Goal: Information Seeking & Learning: Learn about a topic

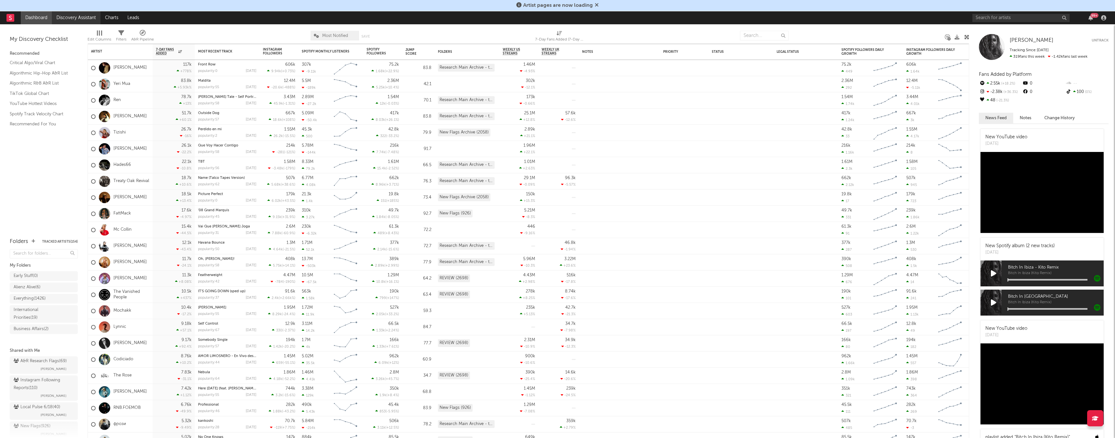
click at [82, 16] on link "Discovery Assistant" at bounding box center [76, 17] width 49 height 13
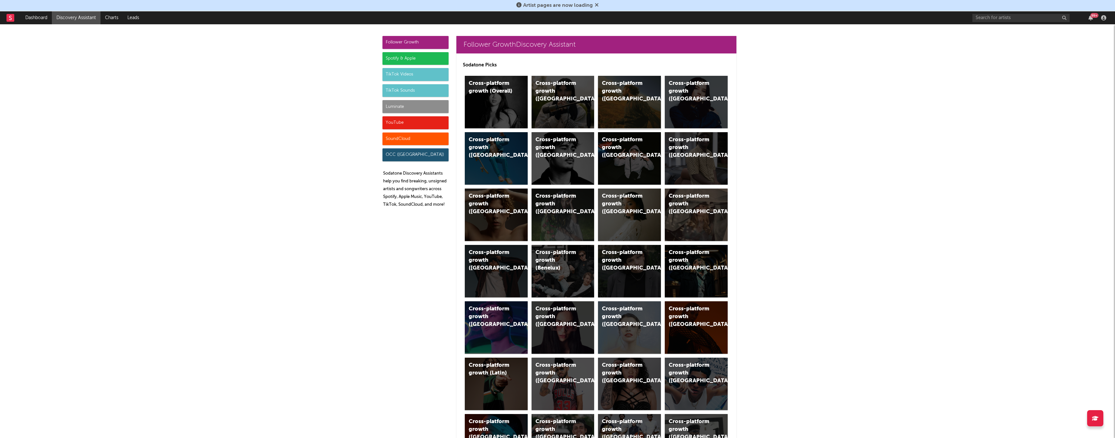
click at [466, 88] on div "Cross-platform growth (US)" at bounding box center [624, 91] width 44 height 23
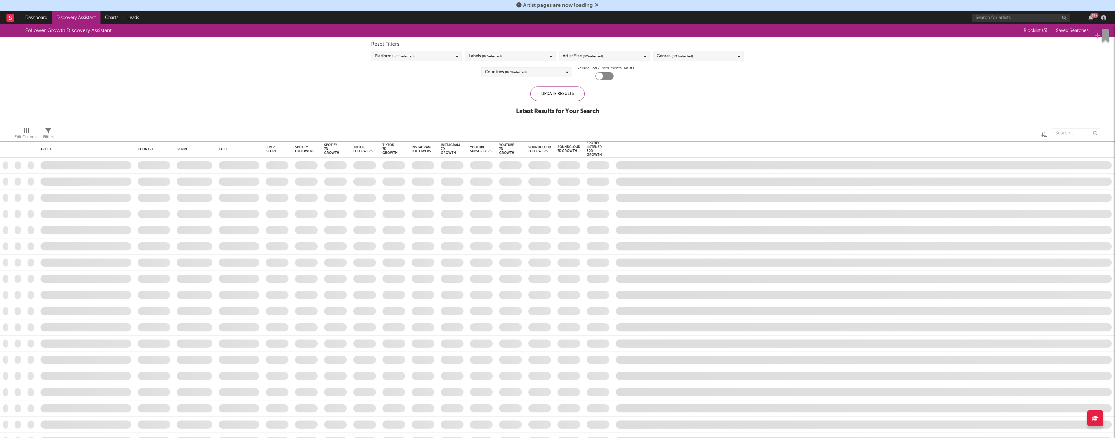
checkbox input "true"
click at [466, 4] on icon at bounding box center [597, 4] width 4 height 5
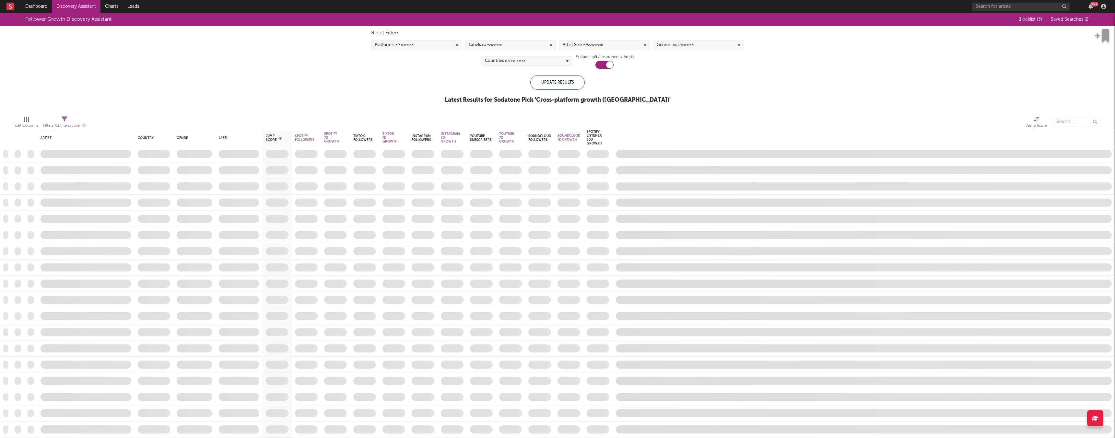
click at [344, 129] on div at bounding box center [321, 122] width 460 height 16
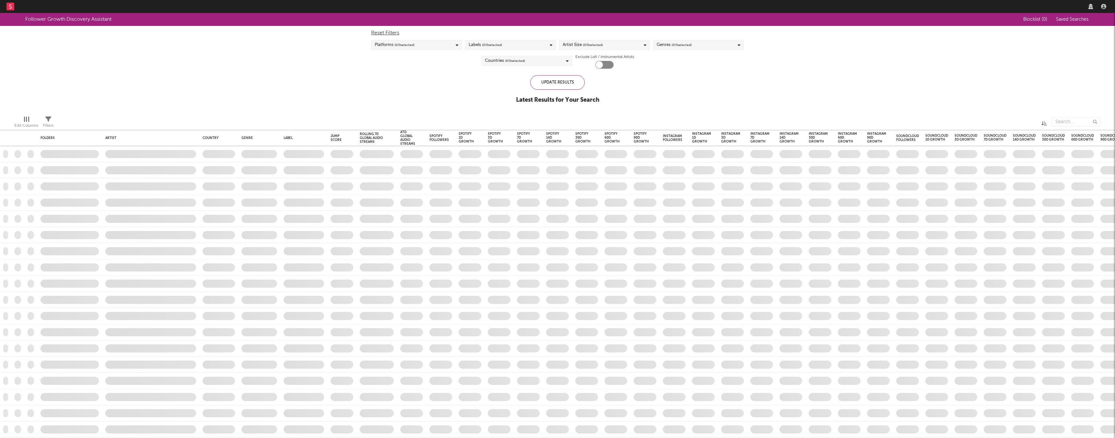
checkbox input "true"
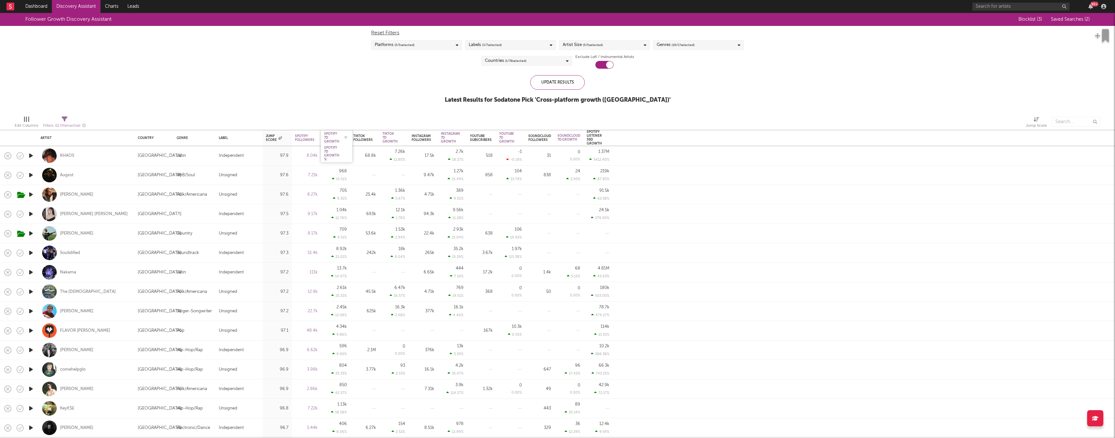
click at [333, 139] on div "Spotify 7D Growth" at bounding box center [331, 138] width 15 height 12
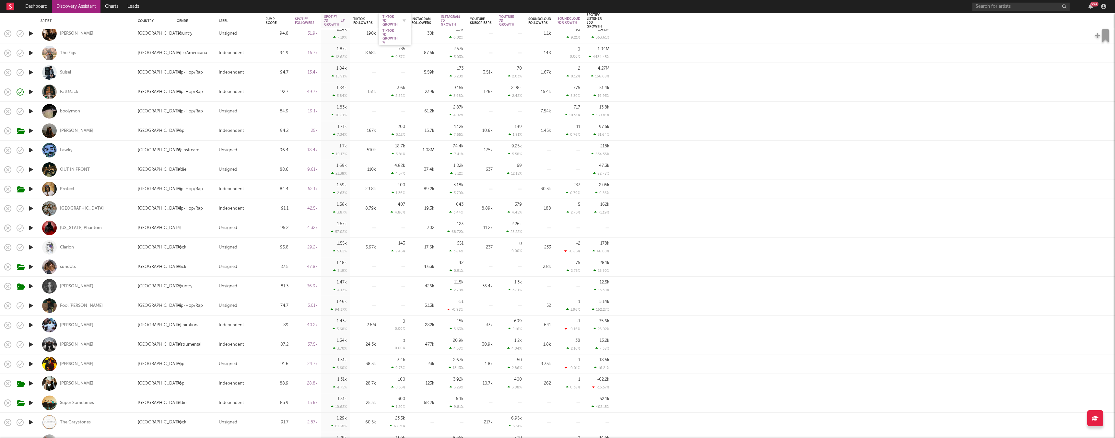
click at [391, 19] on div "Tiktok 7D Growth" at bounding box center [389, 21] width 15 height 12
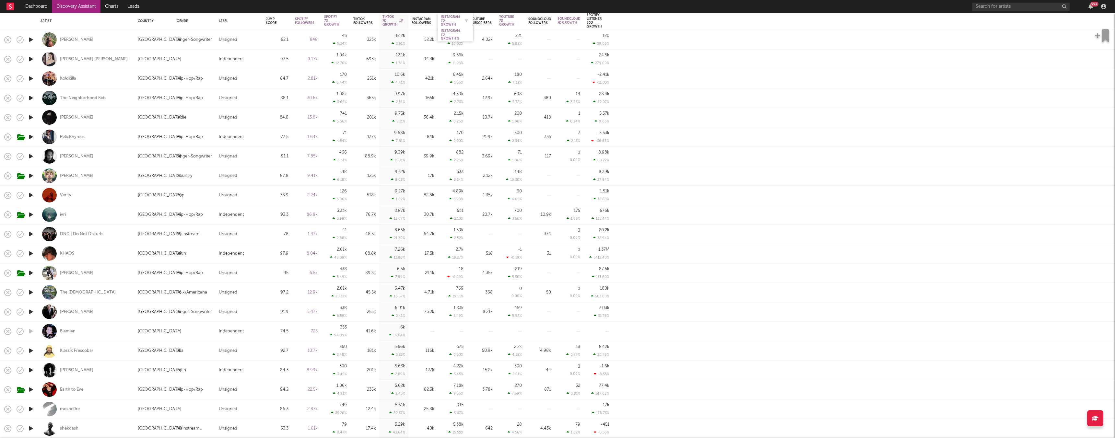
click at [445, 15] on div "Instagram 7D Growth" at bounding box center [450, 21] width 19 height 12
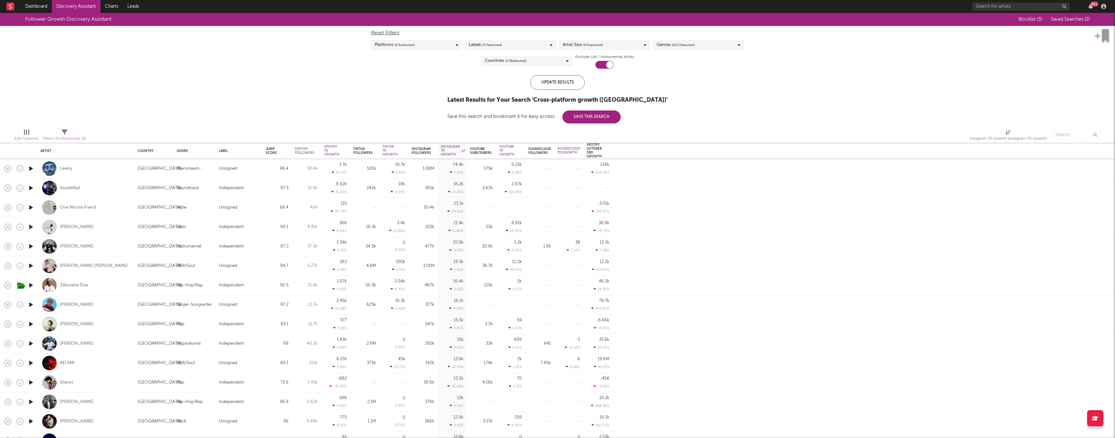
click at [76, 2] on link "Discovery Assistant" at bounding box center [76, 6] width 49 height 13
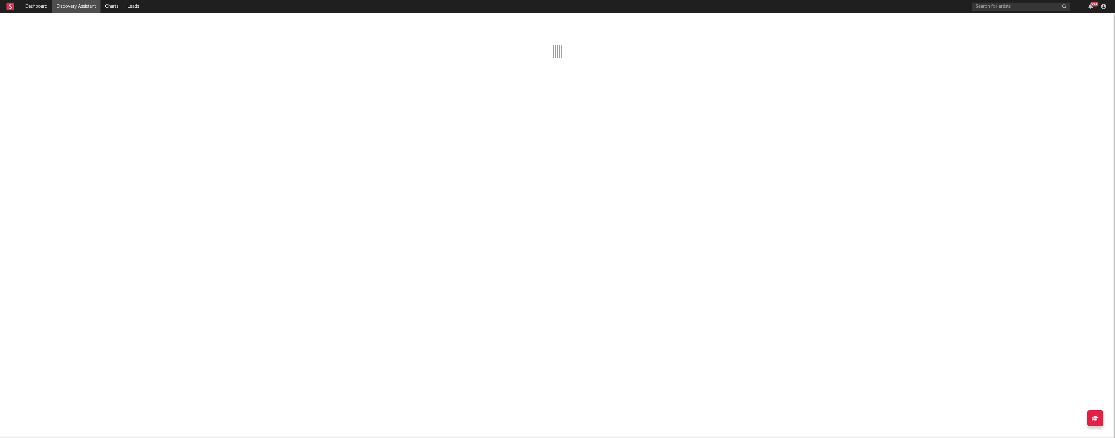
click at [94, 9] on link "Discovery Assistant" at bounding box center [76, 6] width 49 height 13
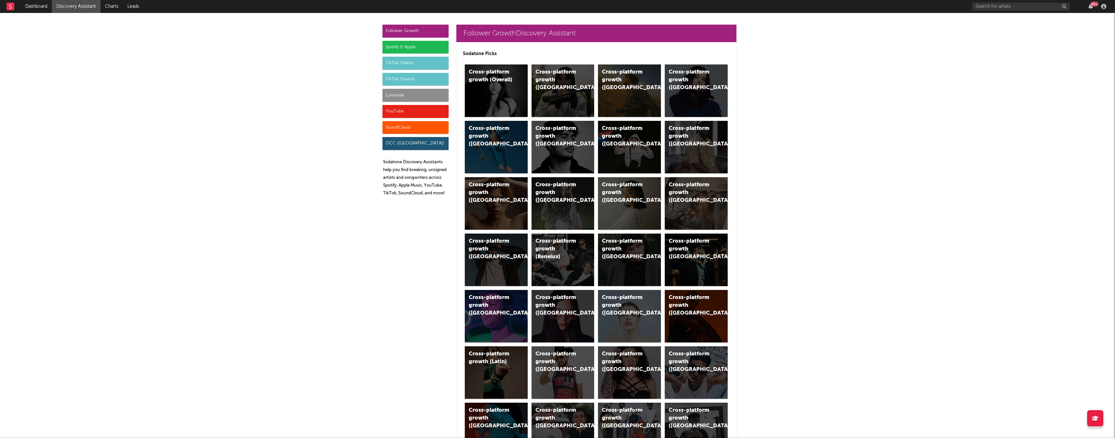
click at [399, 97] on div "Luminate" at bounding box center [415, 95] width 66 height 13
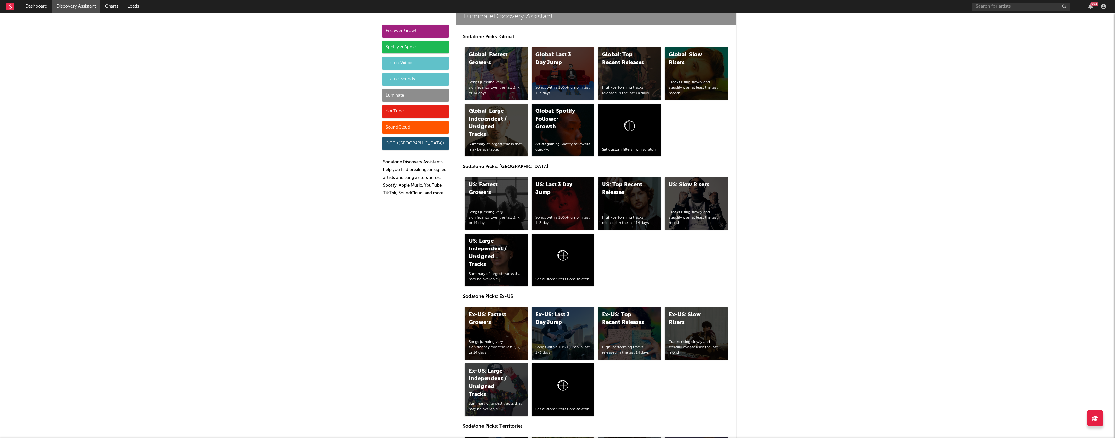
scroll to position [3056, 0]
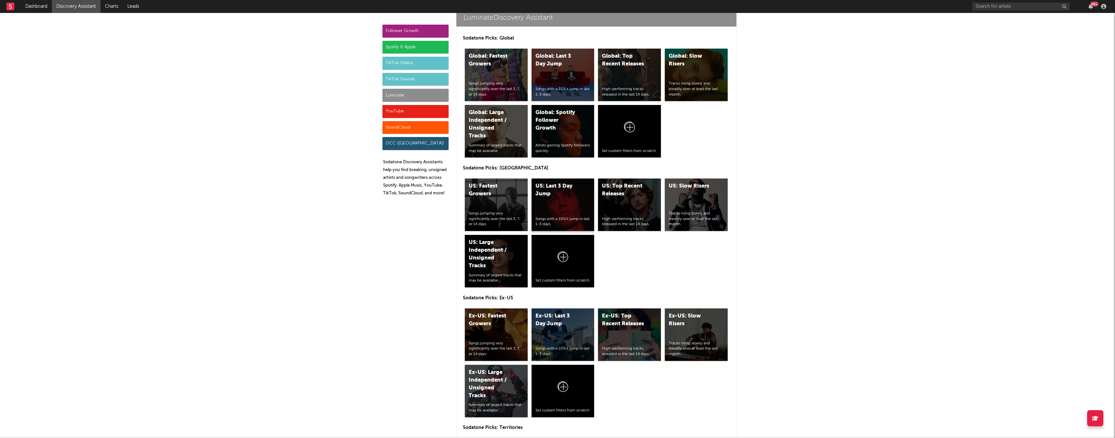
click at [536, 193] on div "US: Last 3 Day Jump" at bounding box center [557, 190] width 44 height 16
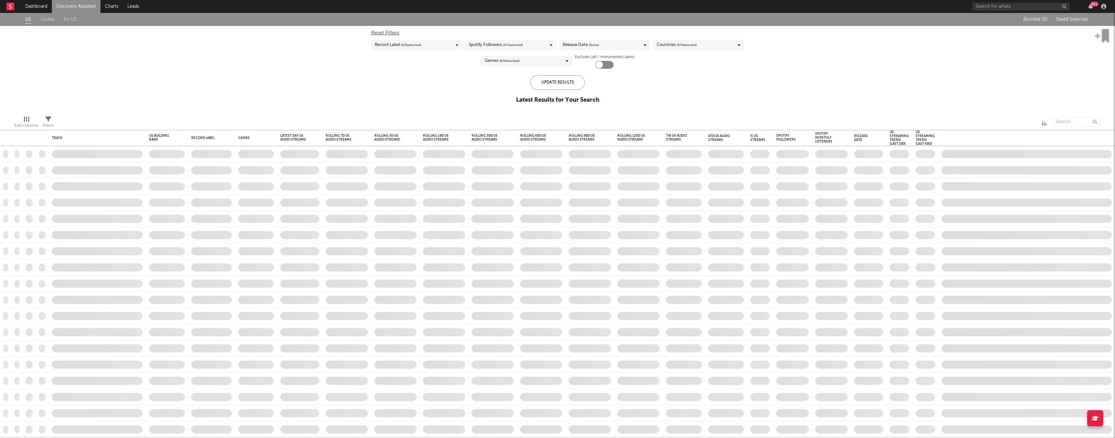
checkbox input "true"
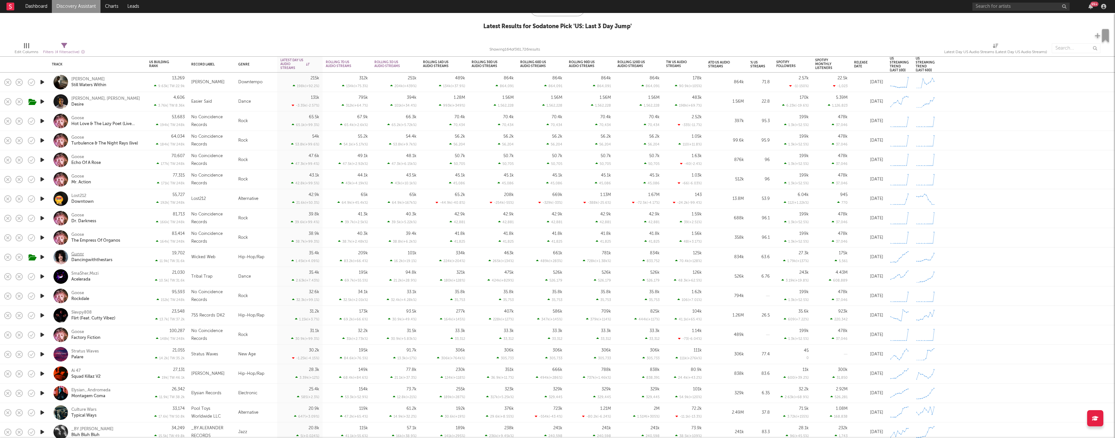
click at [76, 254] on div "Gunnr" at bounding box center [77, 254] width 13 height 6
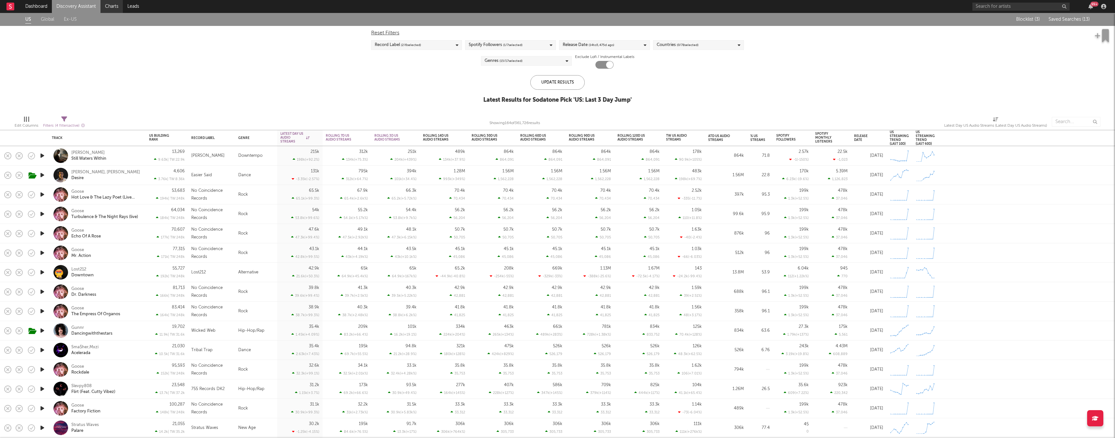
click at [112, 8] on link "Charts" at bounding box center [111, 6] width 22 height 13
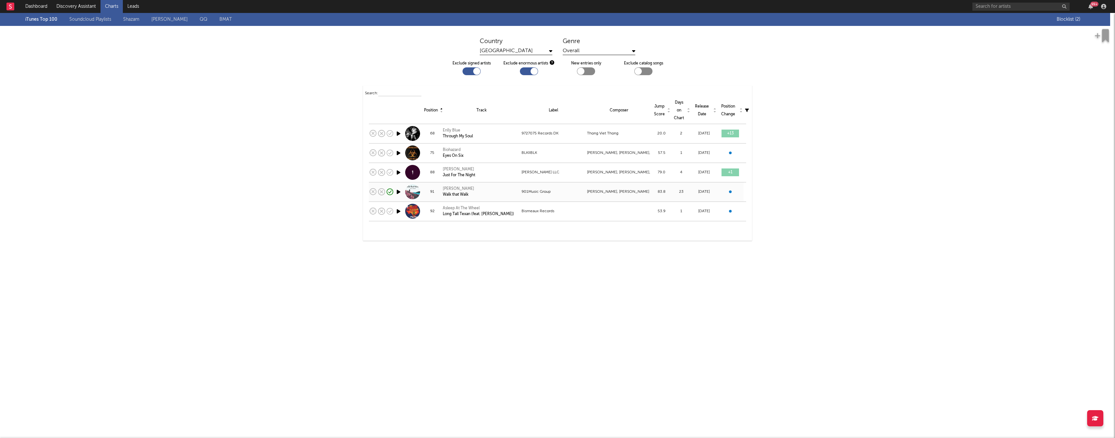
click at [447, 188] on div "[PERSON_NAME]" at bounding box center [458, 189] width 31 height 6
click at [83, 9] on link "Discovery Assistant" at bounding box center [76, 6] width 49 height 13
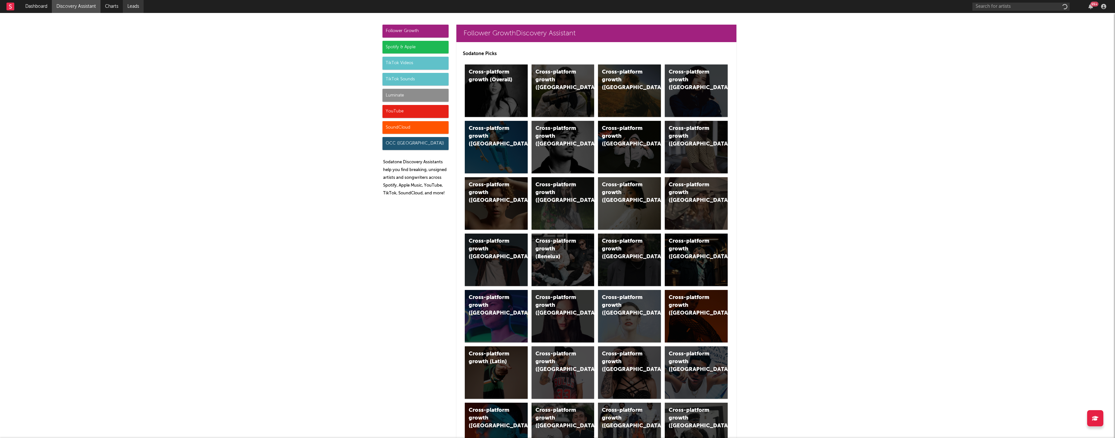
click at [139, 7] on link "Leads" at bounding box center [133, 6] width 21 height 13
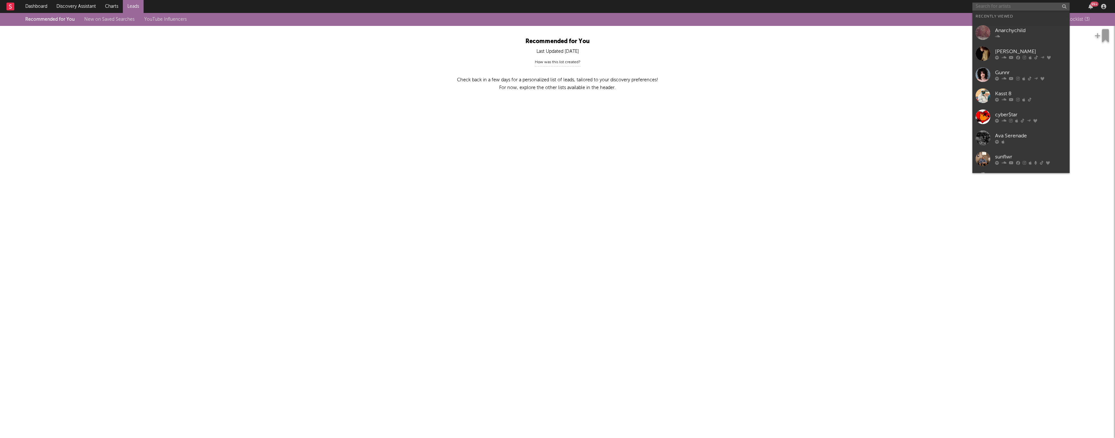
click at [1013, 8] on input "text" at bounding box center [1020, 7] width 97 height 8
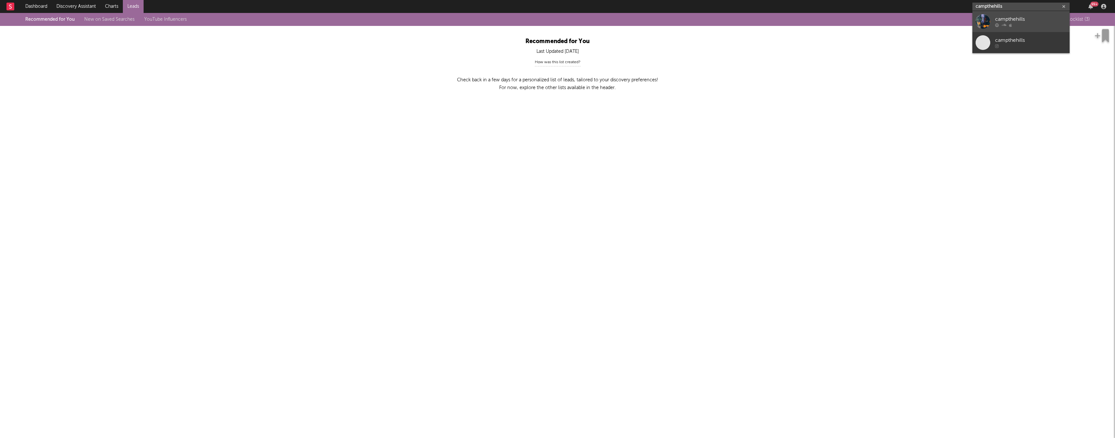
type input "campthehills"
click at [1030, 19] on div "campthehills" at bounding box center [1030, 20] width 71 height 8
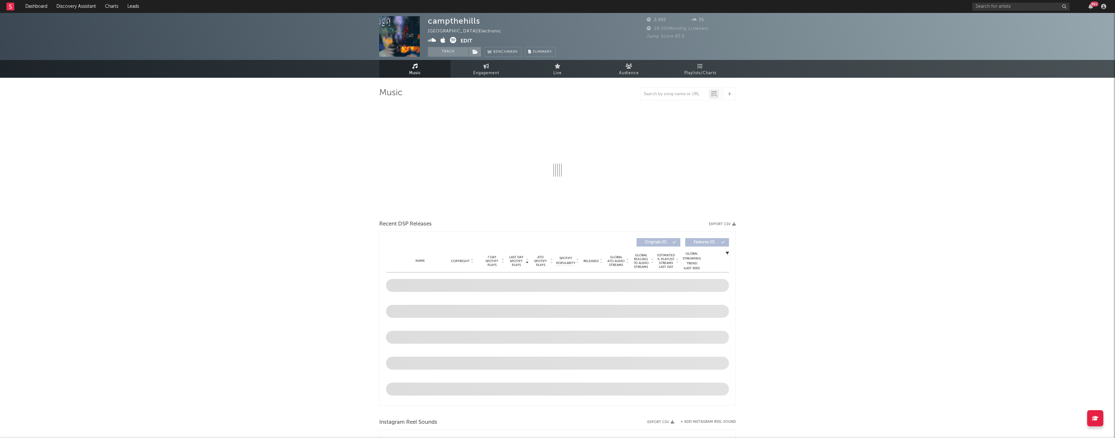
select select "1w"
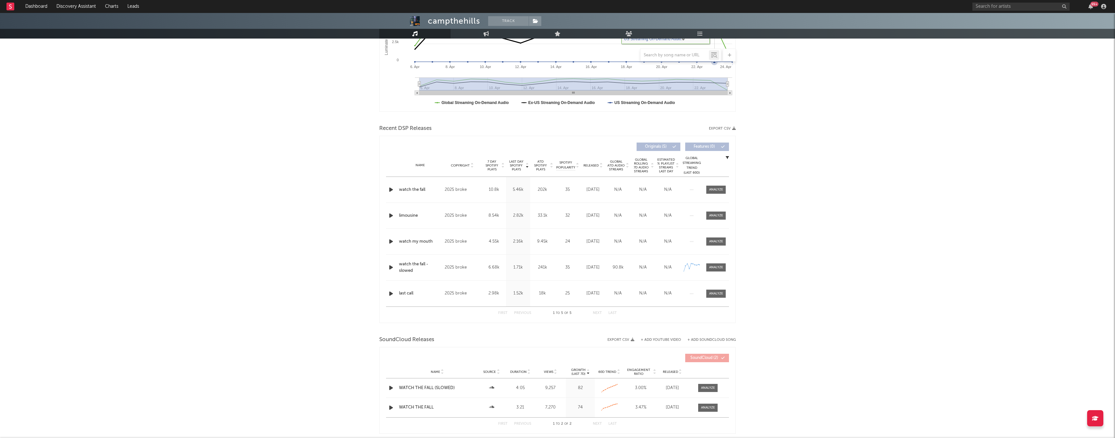
scroll to position [191, 0]
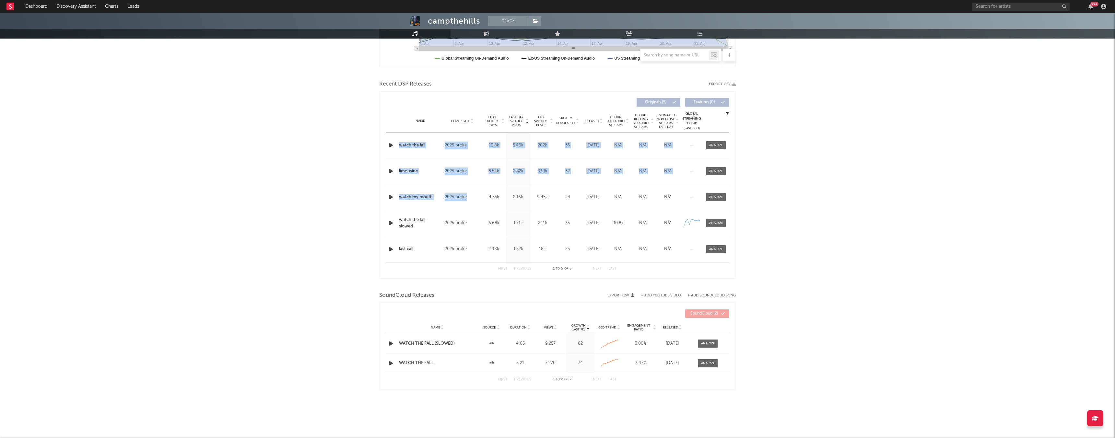
drag, startPoint x: 479, startPoint y: 200, endPoint x: 438, endPoint y: 139, distance: 73.2
click at [438, 139] on div "Name watch the fall Copyright 2025 broke Label broke Album Names watch the fall…" at bounding box center [557, 198] width 343 height 130
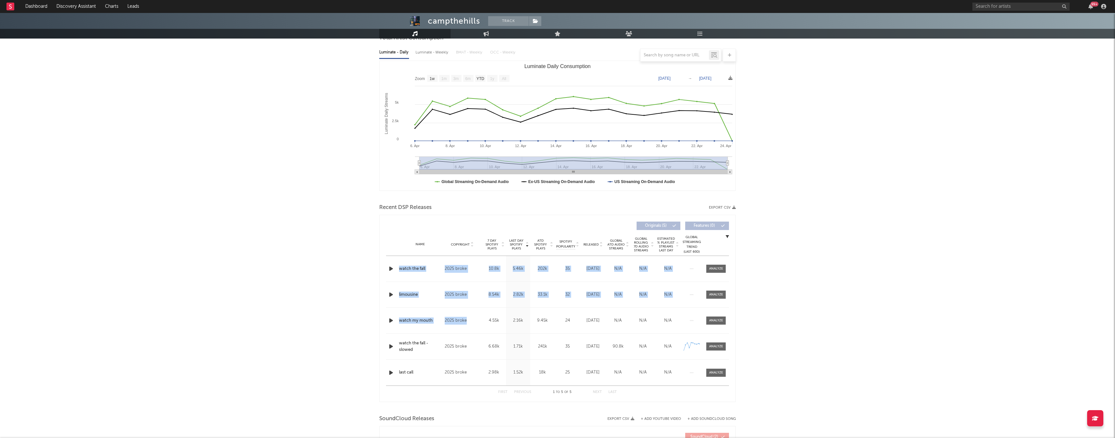
scroll to position [5, 0]
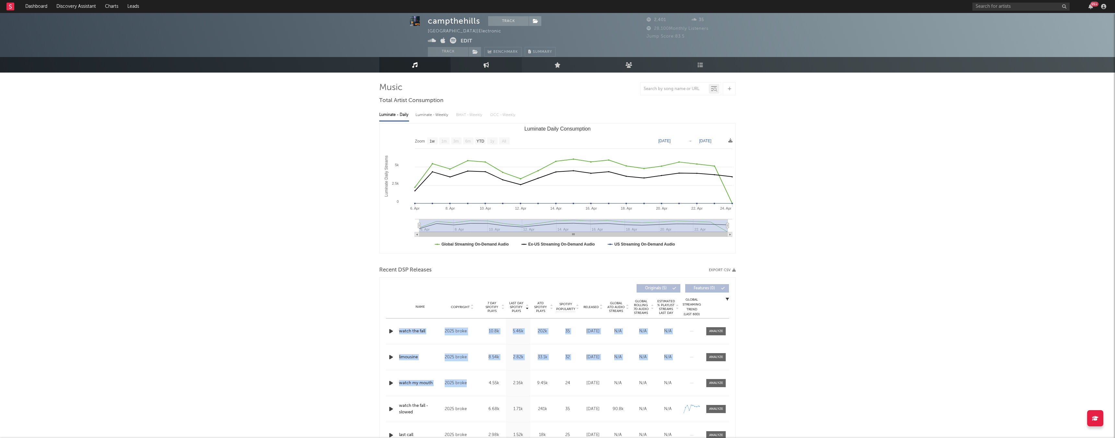
click at [484, 66] on icon at bounding box center [486, 65] width 6 height 6
select select "1w"
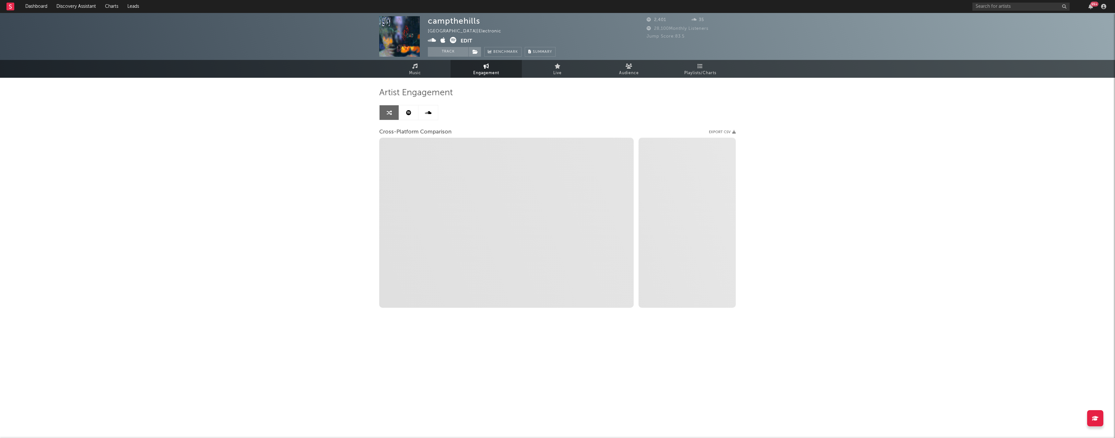
select select "1m"
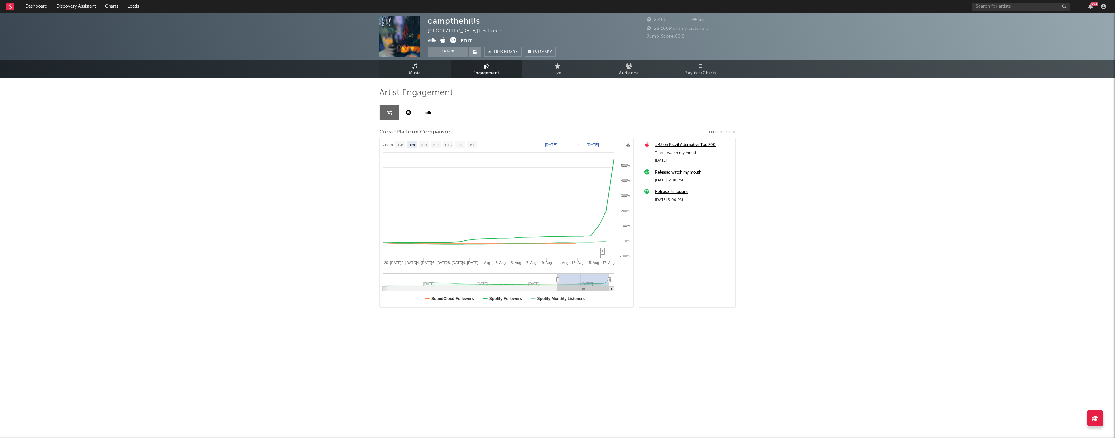
click at [428, 74] on link "Music" at bounding box center [414, 69] width 71 height 18
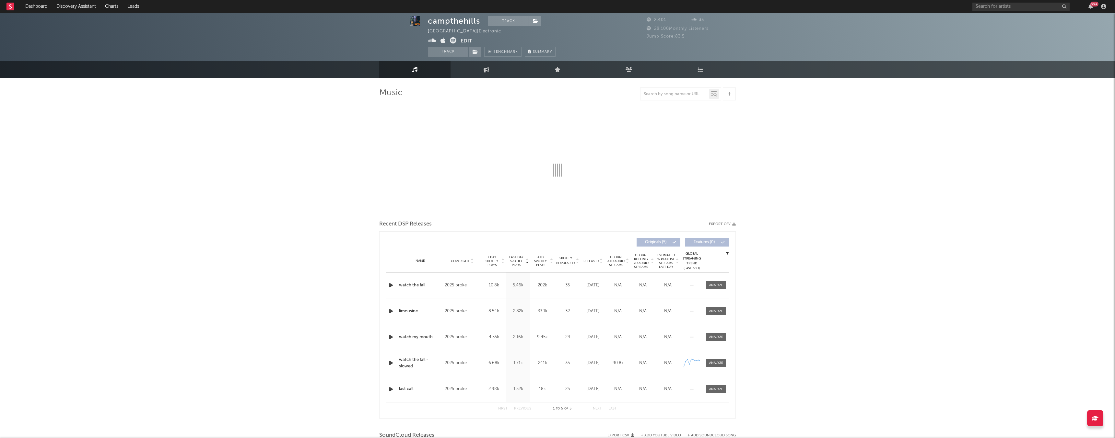
scroll to position [7, 0]
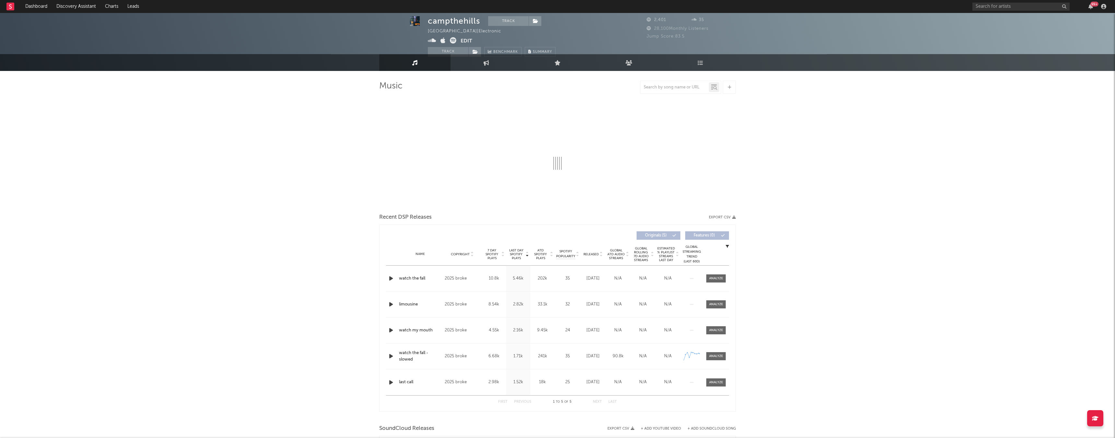
select select "1w"
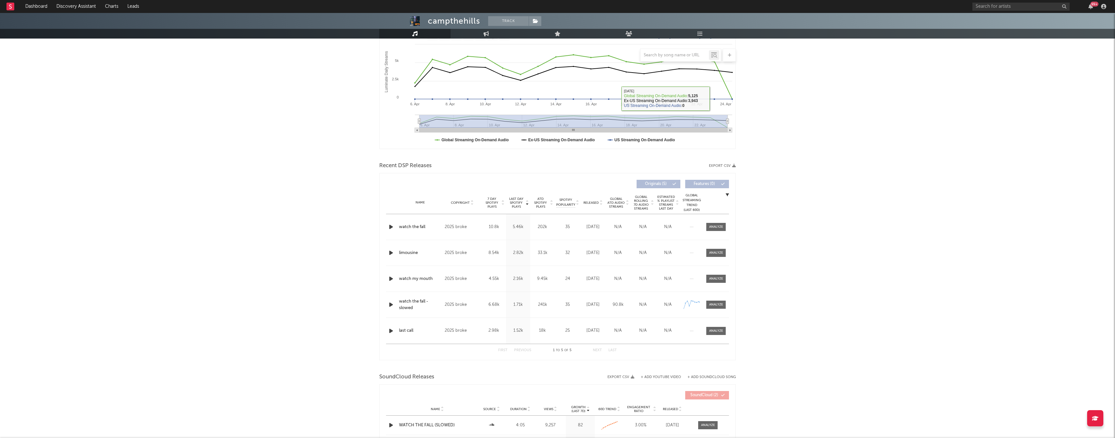
scroll to position [120, 0]
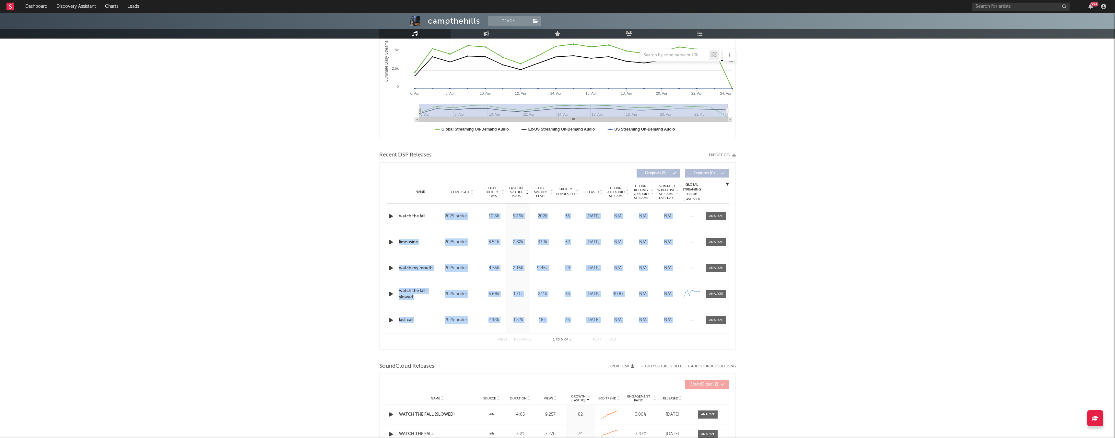
drag, startPoint x: 477, startPoint y: 340, endPoint x: 456, endPoint y: 207, distance: 134.1
click at [456, 207] on div "Last Day Spotify Plays Copyright 7 Day Spotify Plays Last Day Spotify Plays ATD…" at bounding box center [557, 256] width 343 height 180
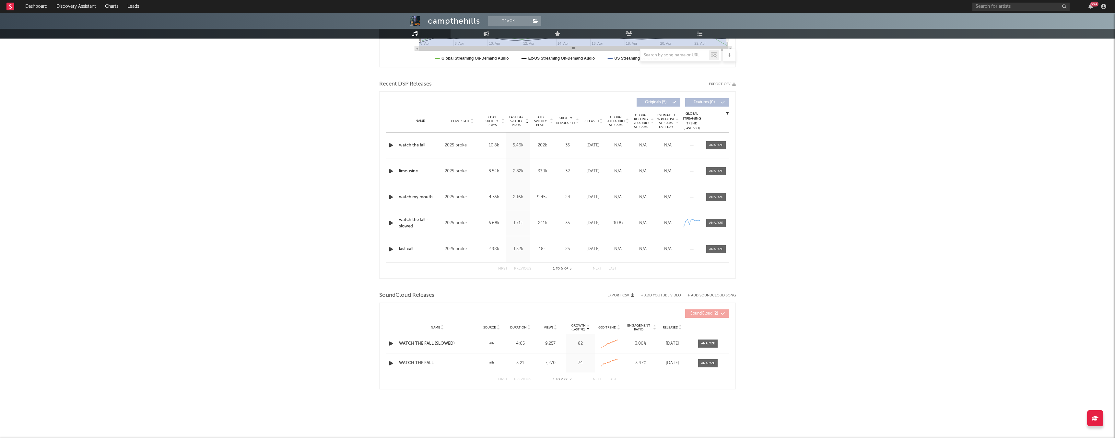
click at [520, 315] on div at bounding box center [471, 313] width 171 height 8
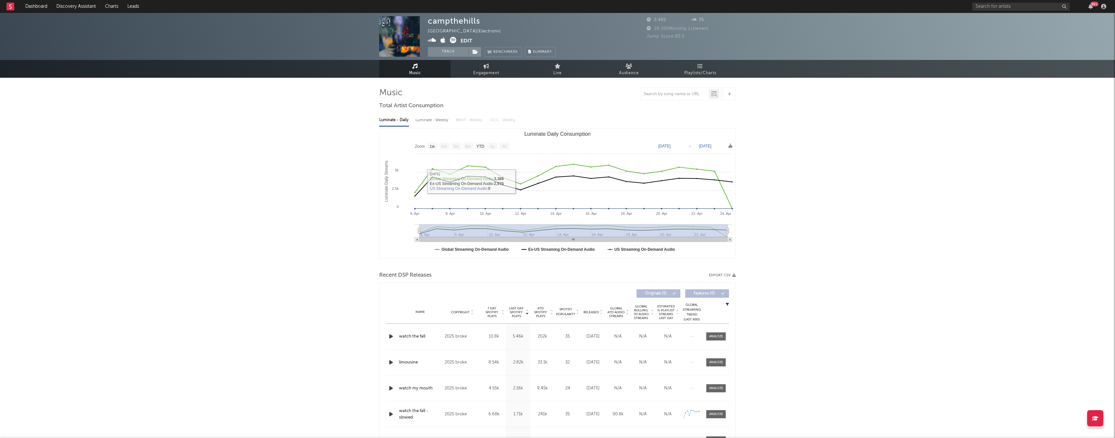
click at [476, 79] on div "Music Total Artist Consumption Luminate - Daily Luminate - Weekly BMAT - Weekly…" at bounding box center [557, 344] width 356 height 532
click at [485, 67] on icon at bounding box center [486, 66] width 6 height 5
select select "1w"
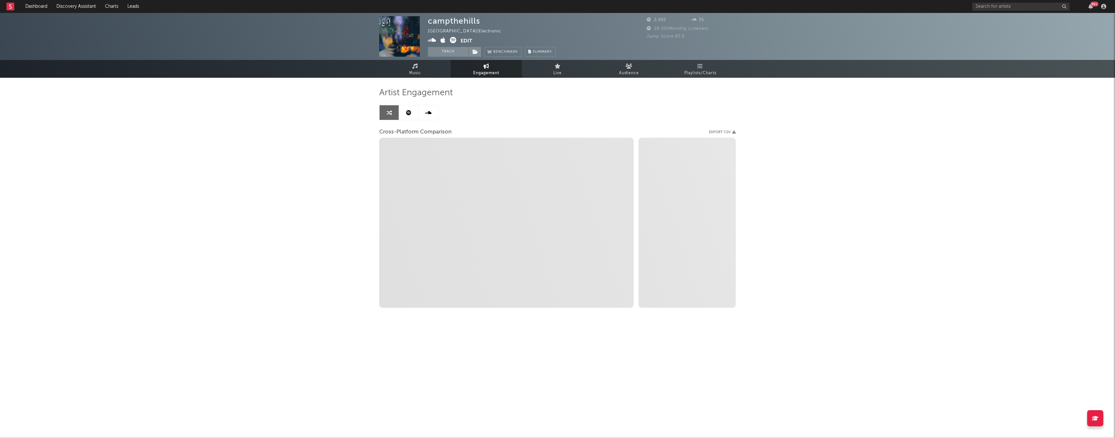
select select "1m"
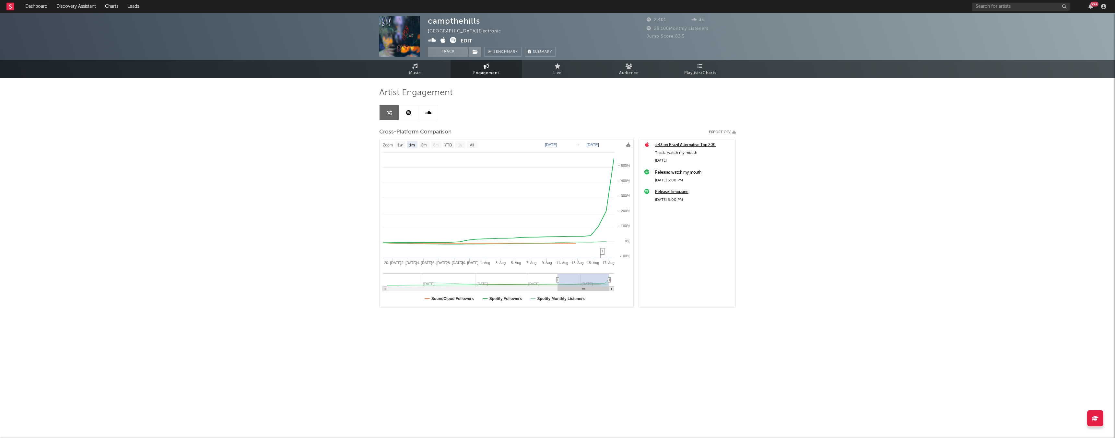
click at [560, 80] on div "Artist Engagement Cross-Platform Comparison Export CSV Zoom 1w 1m 3m 6m YTD 1y …" at bounding box center [557, 206] width 356 height 256
click at [559, 68] on icon at bounding box center [557, 66] width 6 height 5
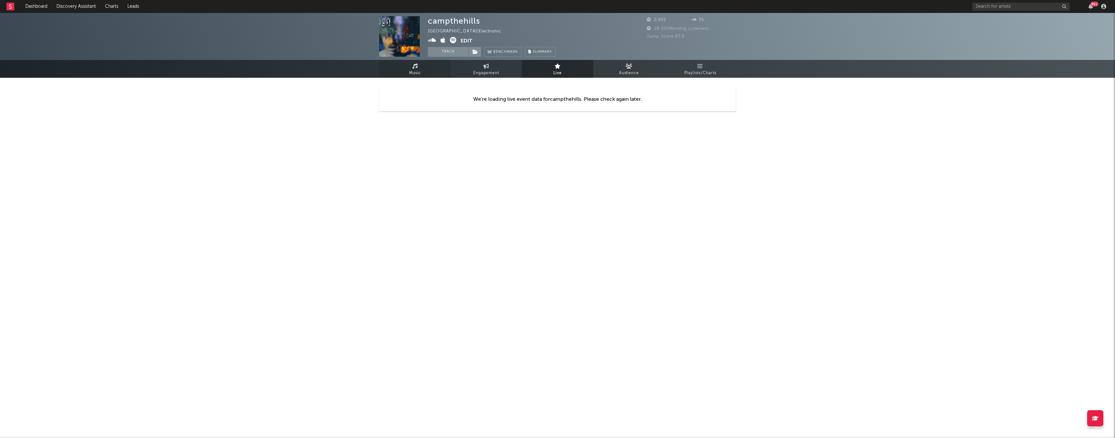
click at [407, 66] on link "Music" at bounding box center [414, 69] width 71 height 18
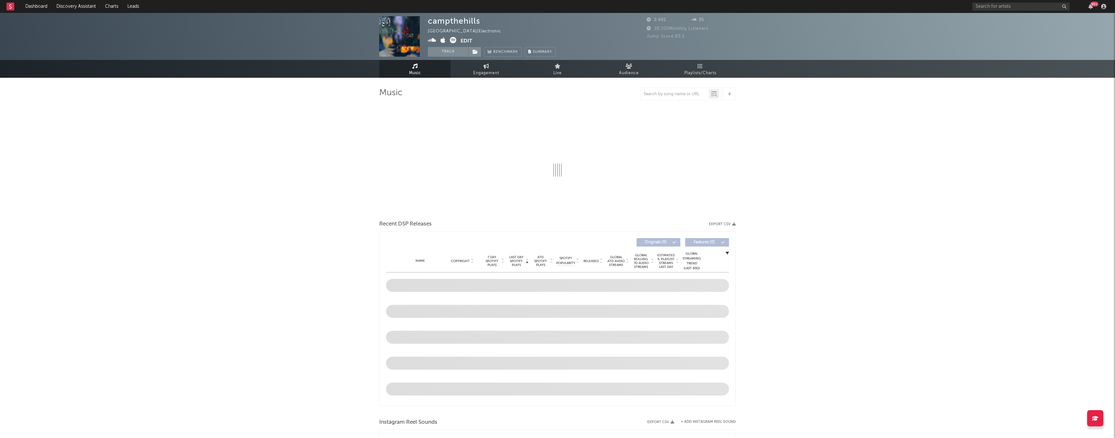
select select "1w"
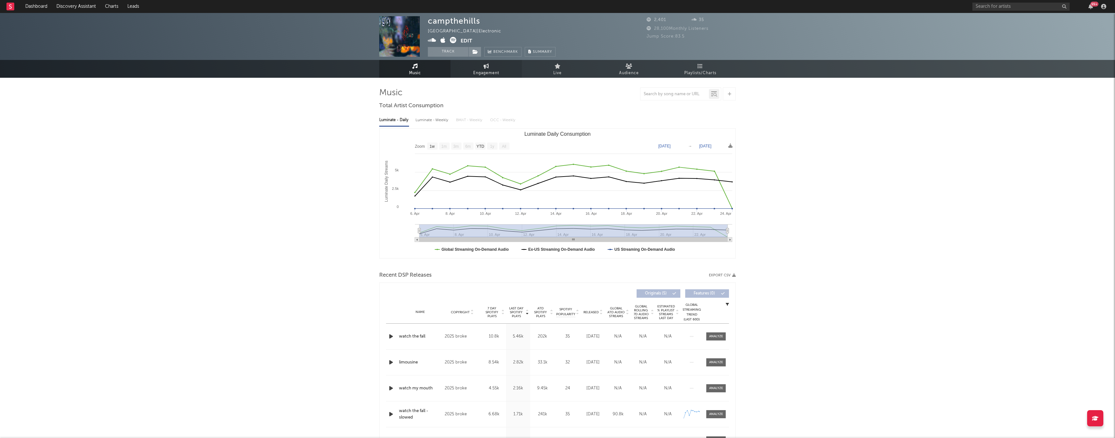
click at [486, 67] on icon at bounding box center [486, 66] width 6 height 5
select select "1w"
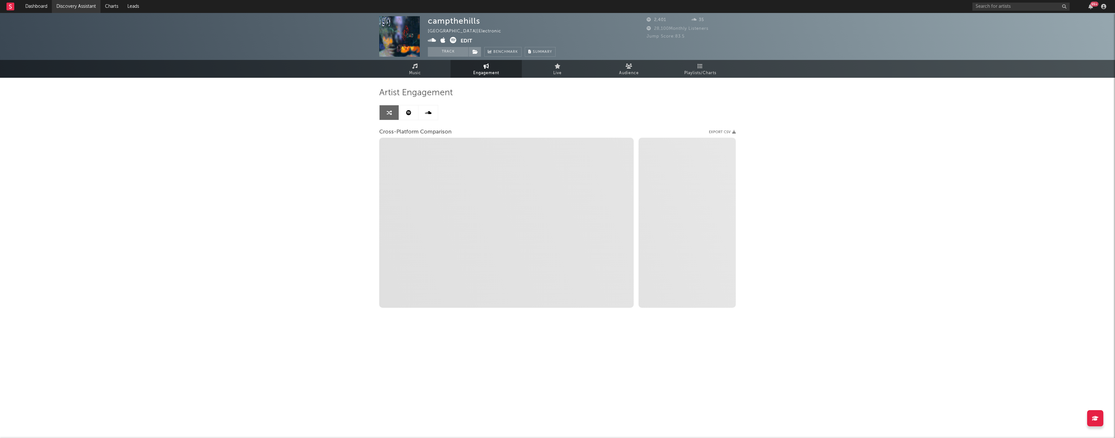
click at [87, 12] on link "Discovery Assistant" at bounding box center [76, 6] width 49 height 13
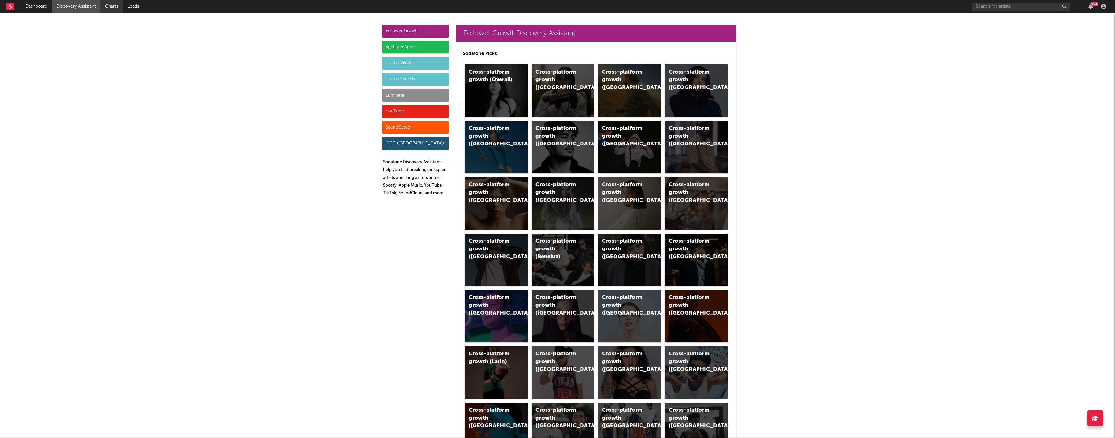
click at [112, 1] on link "Charts" at bounding box center [111, 6] width 22 height 13
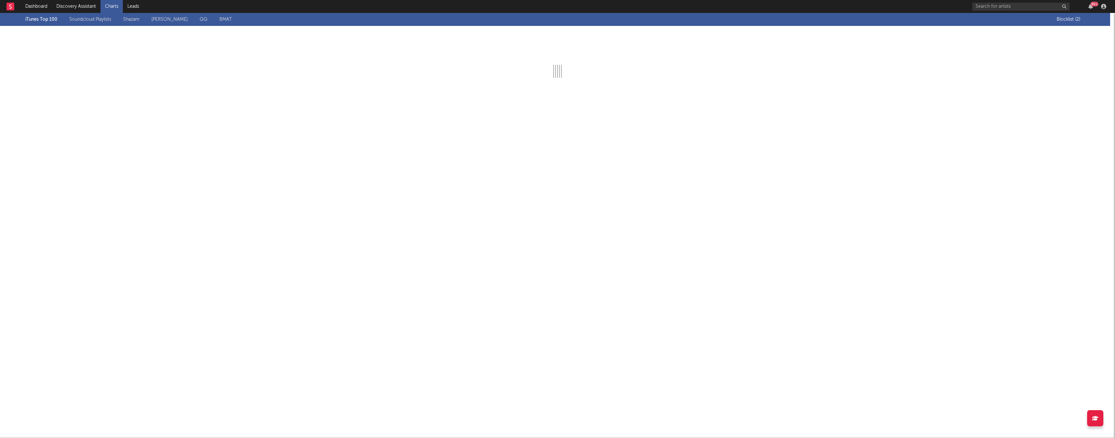
click at [137, 21] on link "Shazam" at bounding box center [131, 20] width 16 height 8
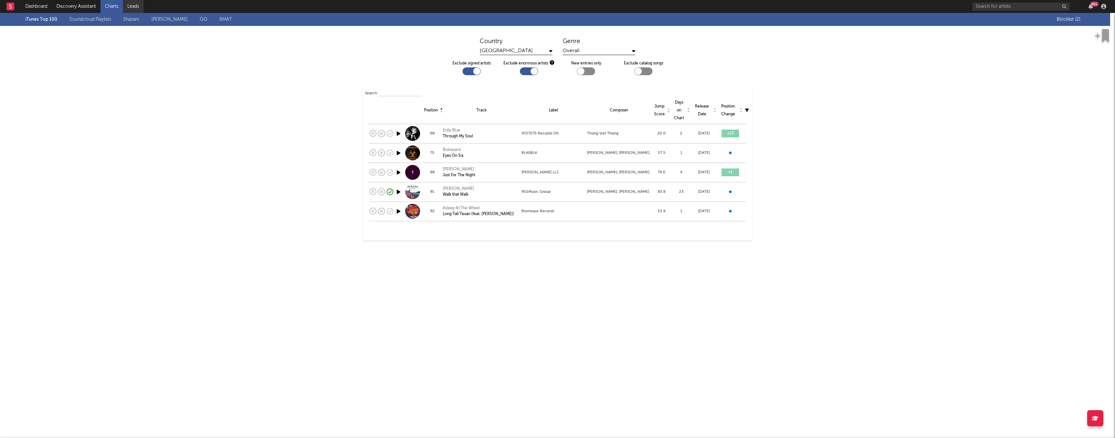
click at [140, 8] on link "Leads" at bounding box center [133, 6] width 21 height 13
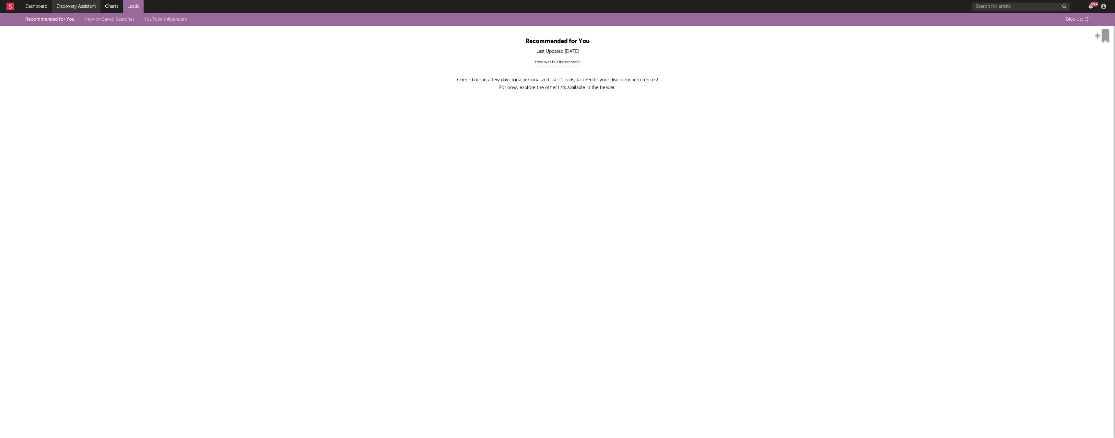
click at [70, 11] on link "Discovery Assistant" at bounding box center [76, 6] width 49 height 13
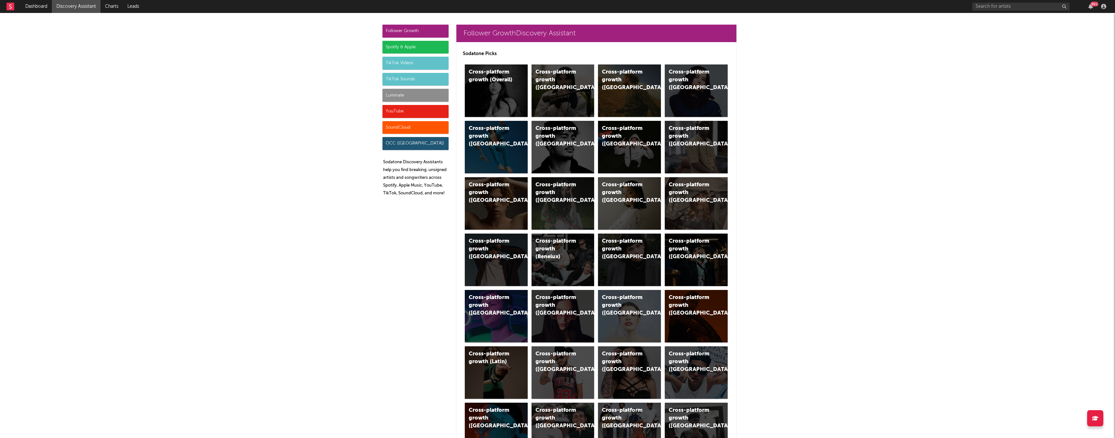
click at [410, 43] on div "Spotify & Apple" at bounding box center [415, 47] width 66 height 13
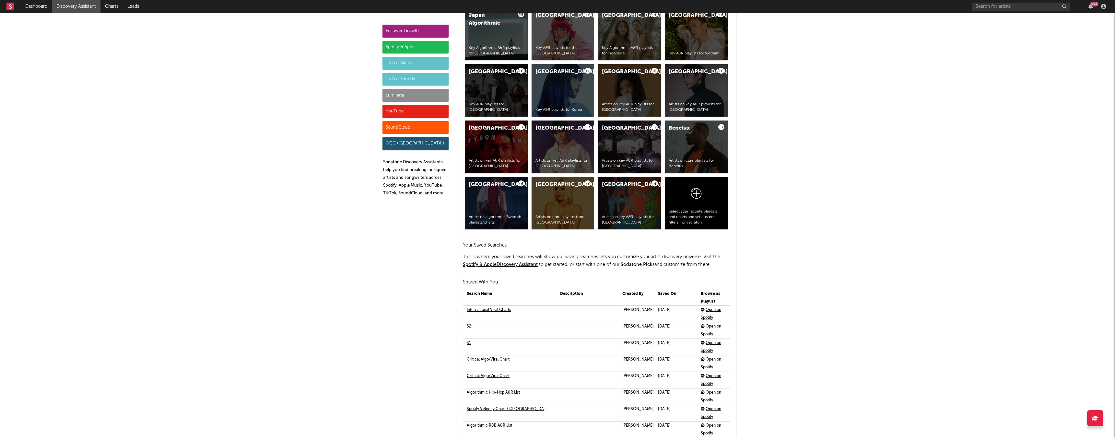
scroll to position [1279, 0]
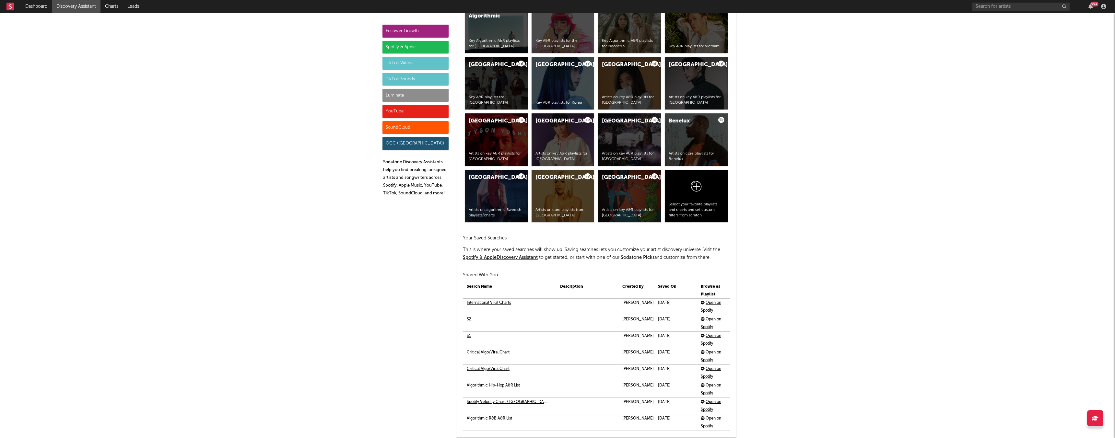
click at [415, 111] on div "YouTube" at bounding box center [415, 111] width 66 height 13
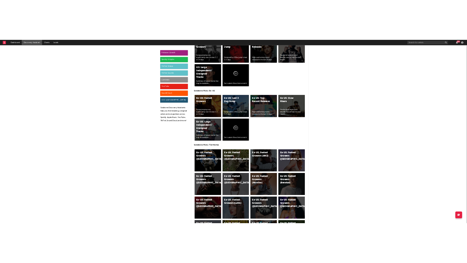
scroll to position [3995, 0]
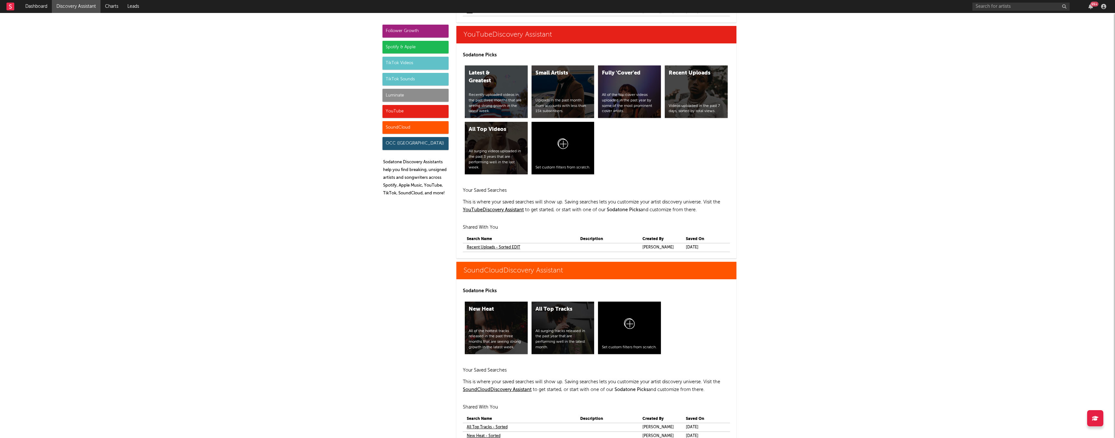
click at [484, 247] on link "Recent Uploads - Sorted EDIT" at bounding box center [493, 248] width 53 height 8
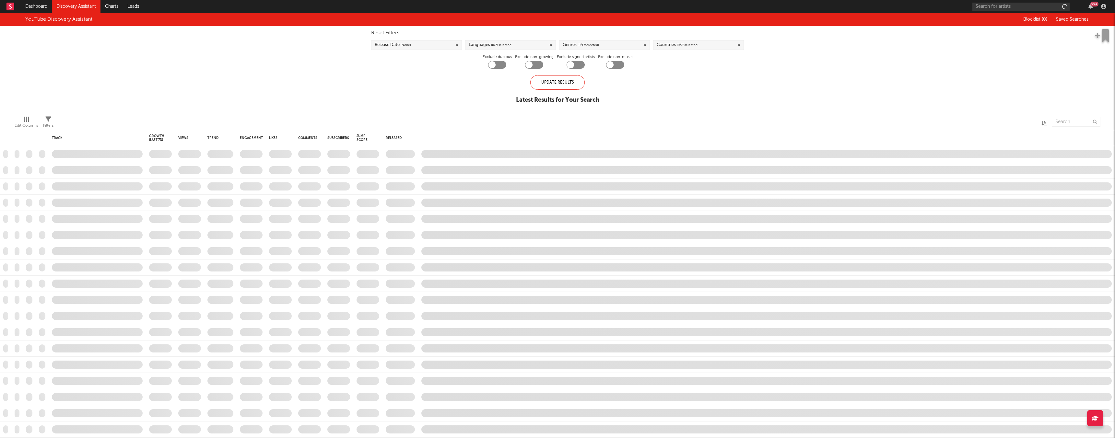
checkbox input "true"
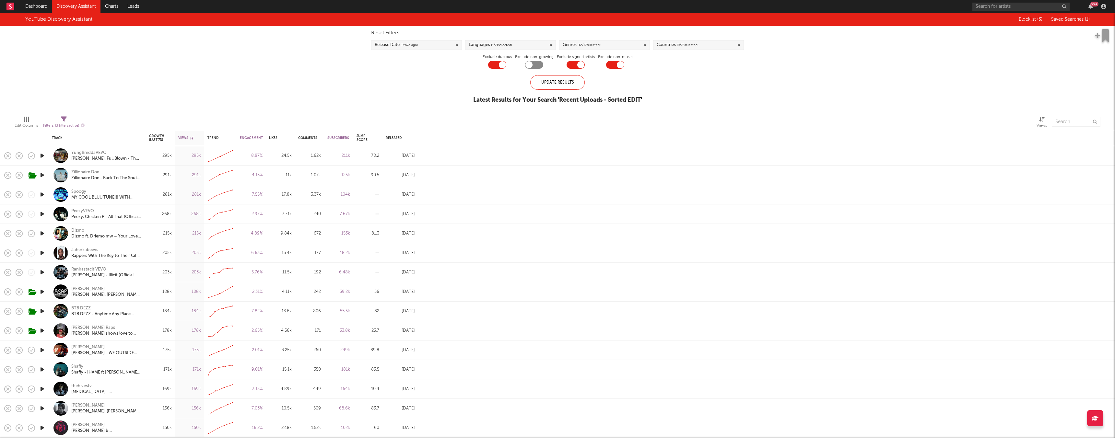
click at [126, 127] on div at bounding box center [322, 122] width 466 height 16
click at [95, 151] on div "YungBreddaVEVO" at bounding box center [88, 153] width 35 height 6
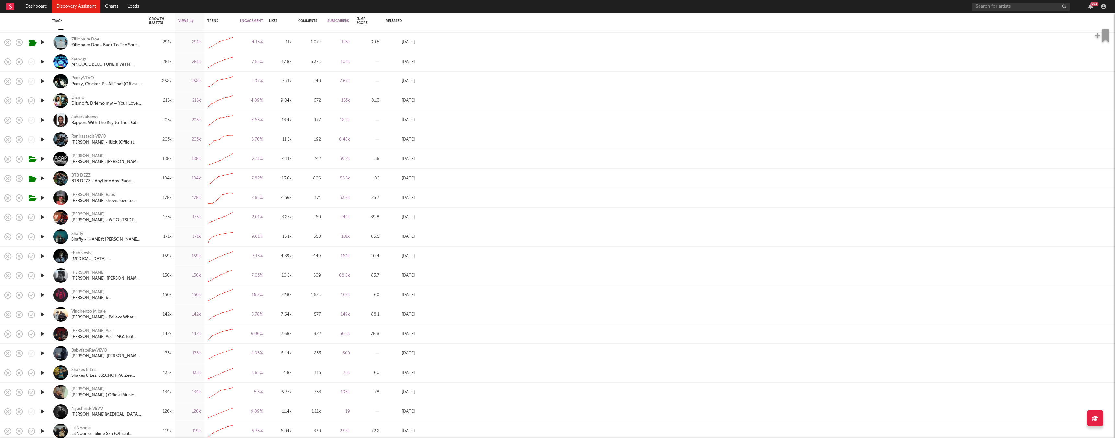
click at [83, 252] on div "thehivestv" at bounding box center [81, 253] width 20 height 6
click at [80, 173] on div "BTB DEZZ" at bounding box center [80, 176] width 19 height 6
click at [85, 193] on div "Lil Dee Raps" at bounding box center [93, 195] width 44 height 6
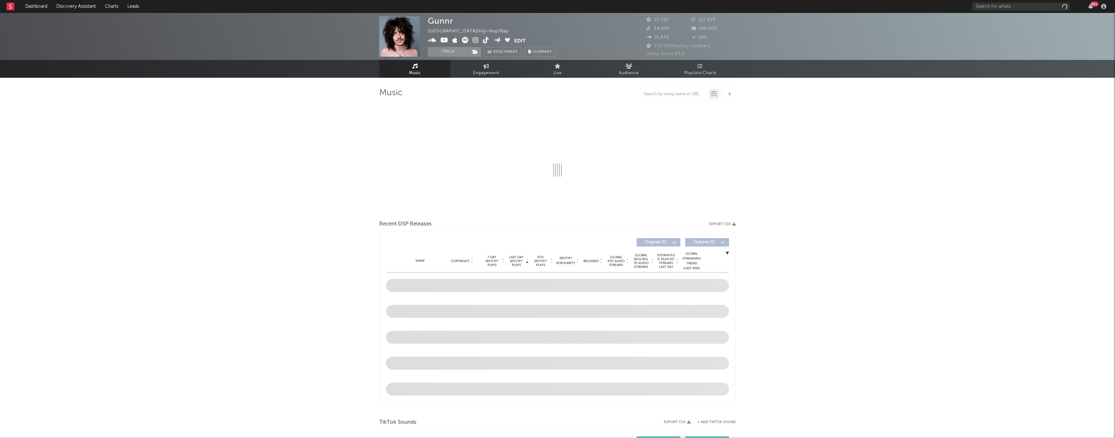
select select "6m"
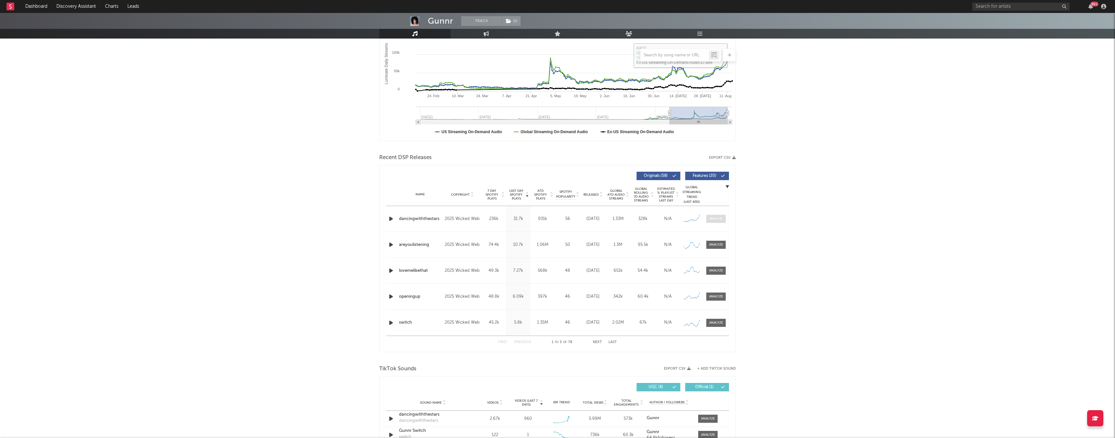
click at [712, 217] on div at bounding box center [716, 218] width 14 height 5
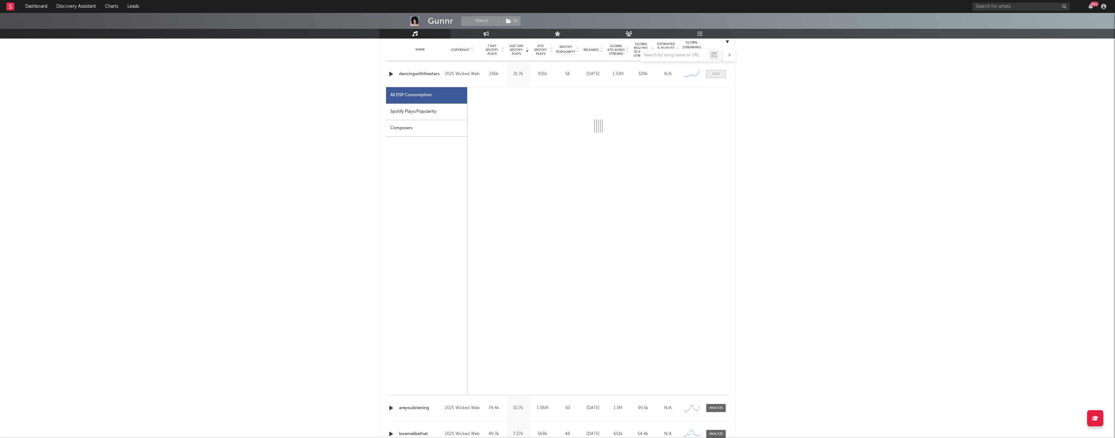
select select "1w"
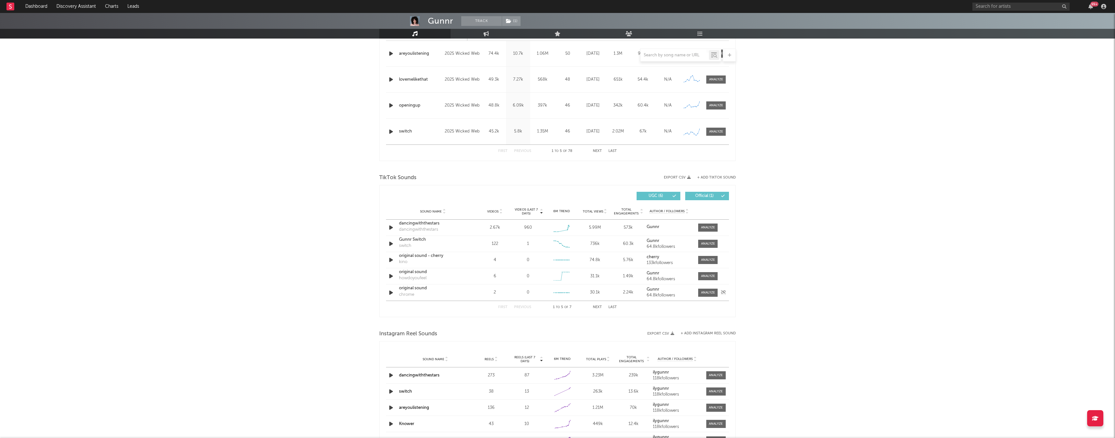
scroll to position [623, 0]
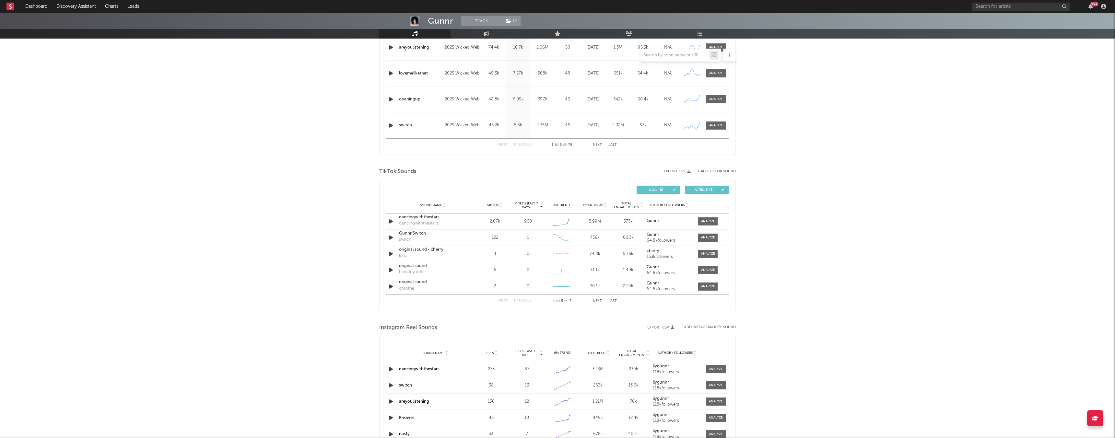
drag, startPoint x: 370, startPoint y: 174, endPoint x: 427, endPoint y: 167, distance: 57.2
click at [427, 167] on div "Gunnr Track ( 1 ) Canada | Hip-Hop/Rap Edit Track ( 1 ) Benchmark Summary 27,75…" at bounding box center [557, 33] width 1115 height 1287
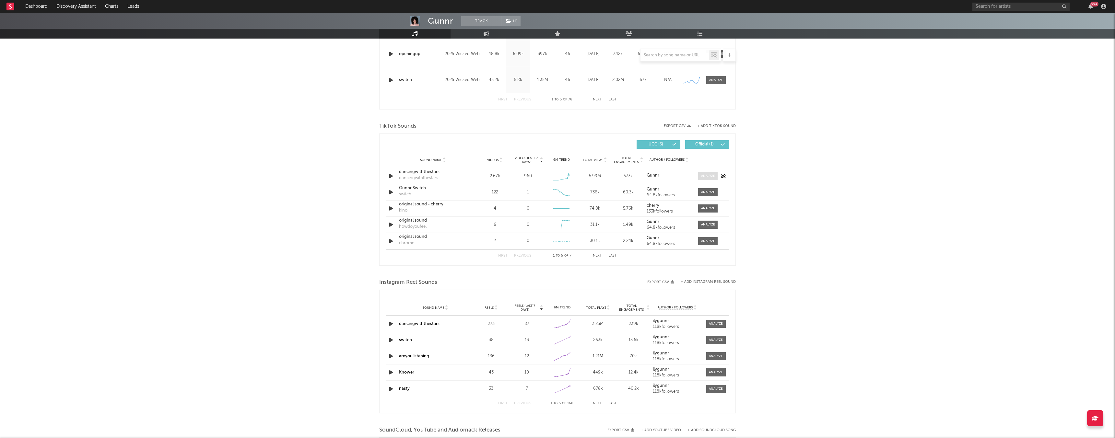
click at [703, 178] on div at bounding box center [708, 176] width 14 height 5
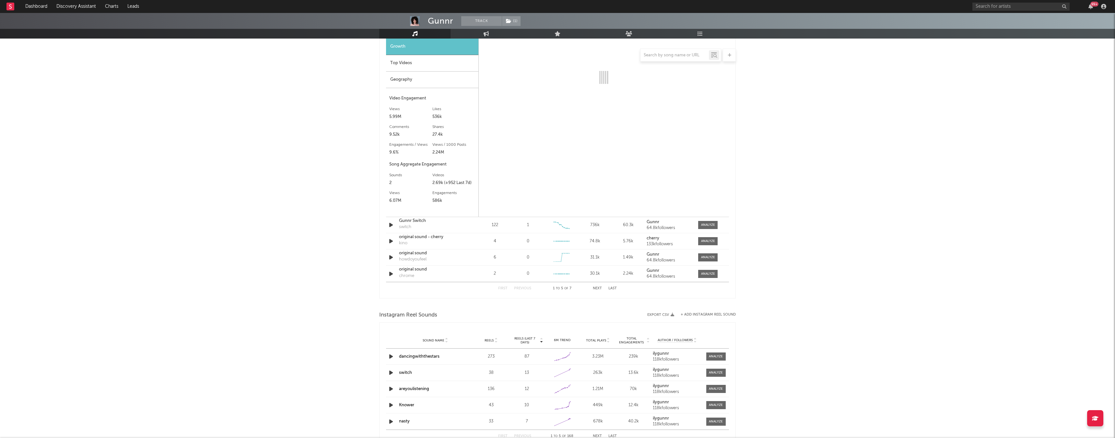
select select "1w"
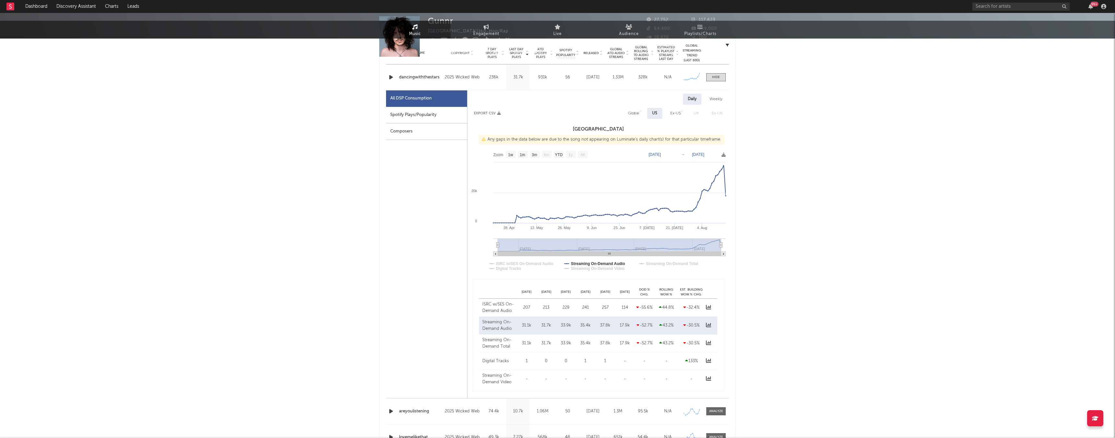
scroll to position [0, 0]
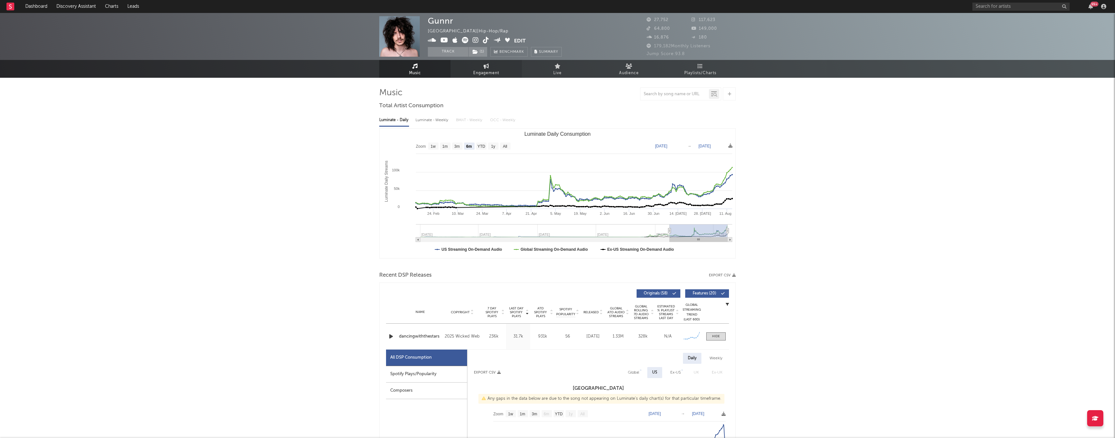
click at [481, 64] on link "Engagement" at bounding box center [485, 69] width 71 height 18
select select "1w"
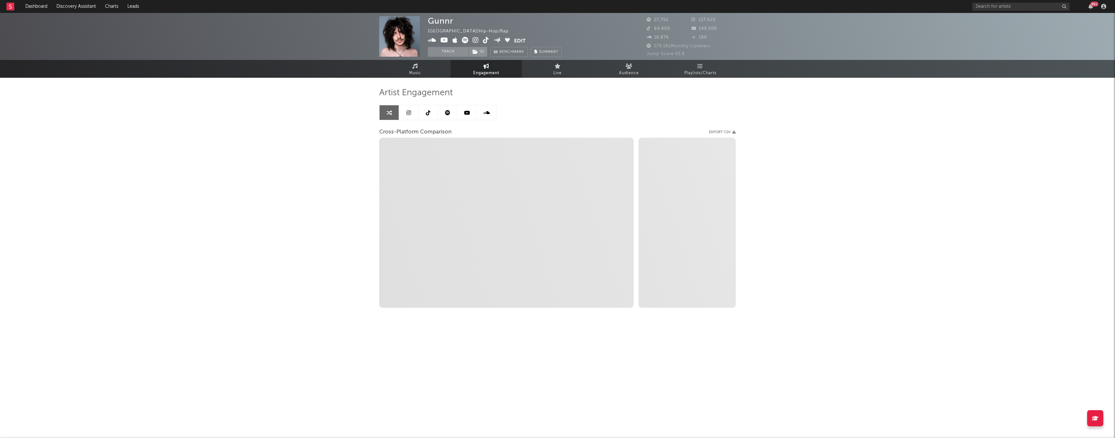
select select "1m"
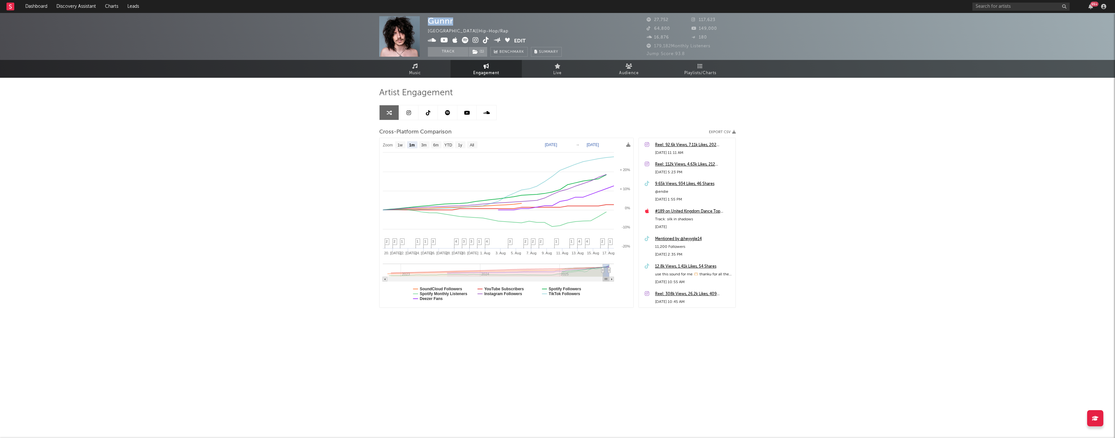
drag, startPoint x: 475, startPoint y: 17, endPoint x: 410, endPoint y: 17, distance: 64.8
click at [410, 17] on div "Gunnr Canada | Hip-Hop/Rap Edit Track ( 1 ) Benchmark Summary 27,752 117,623 64…" at bounding box center [557, 36] width 1115 height 47
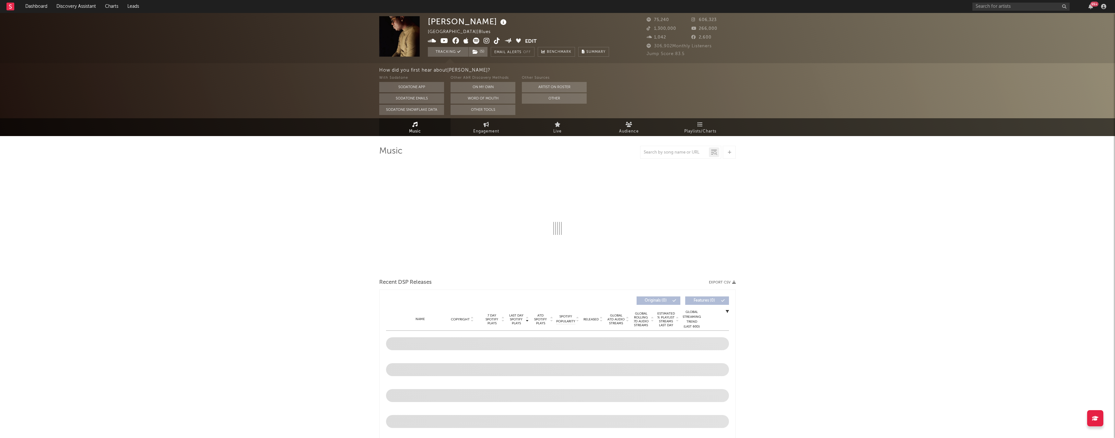
select select "6m"
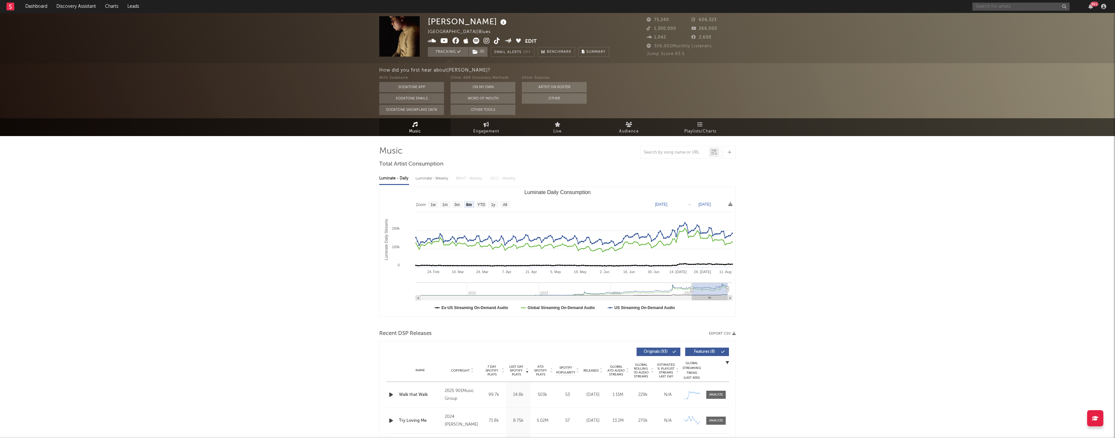
click at [992, 7] on input "text" at bounding box center [1020, 7] width 97 height 8
type input "anarchy child"
click at [1039, 18] on div "Anarchychild" at bounding box center [1030, 20] width 71 height 8
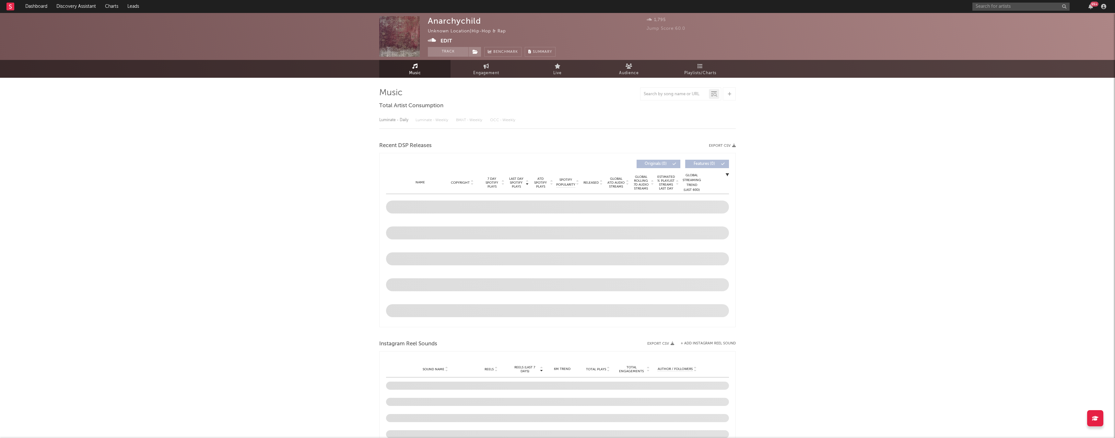
select select "1w"
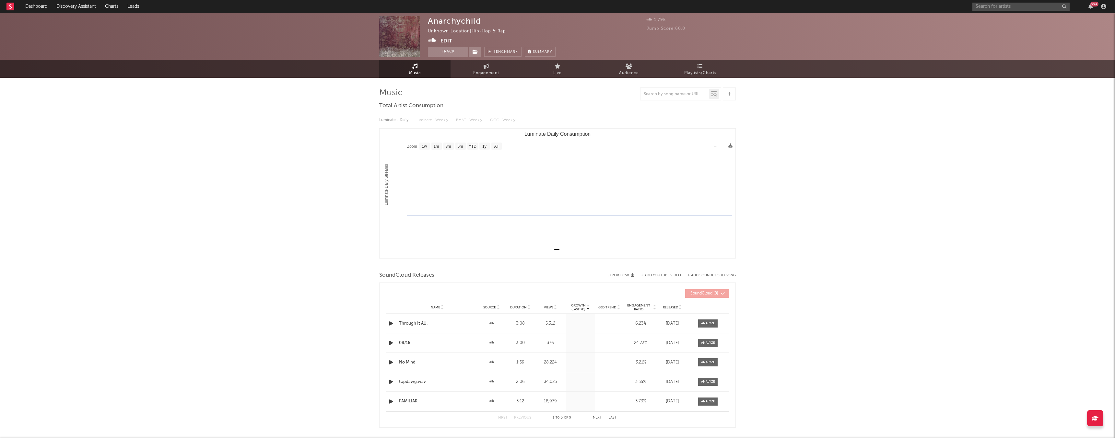
click at [475, 80] on div "Music Total Artist Consumption Luminate - Daily Luminate - Weekly BMAT - Weekly…" at bounding box center [557, 267] width 356 height 379
click at [478, 70] on span "Engagement" at bounding box center [486, 73] width 26 height 8
select select "1w"
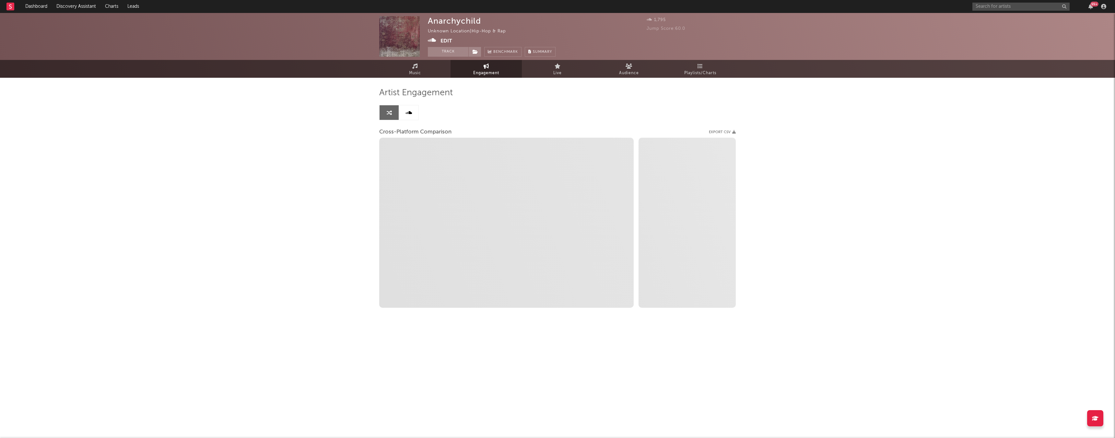
select select "1m"
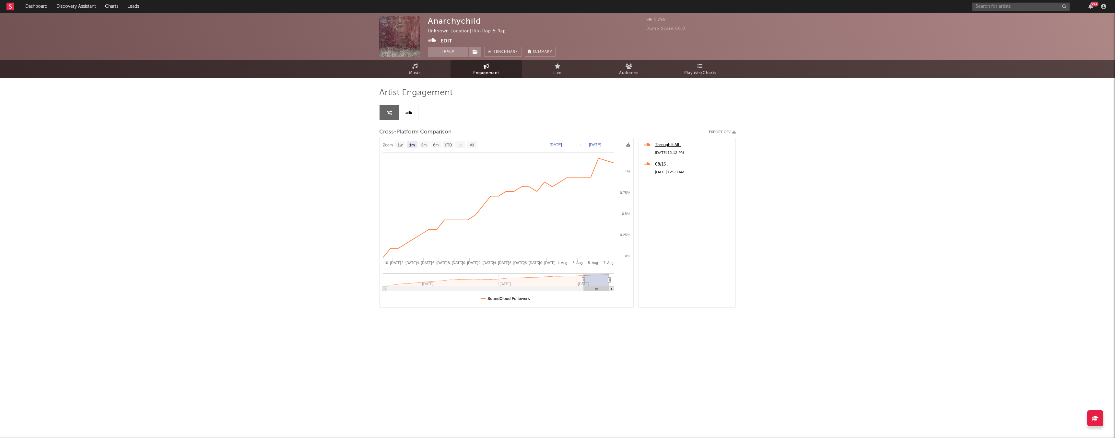
click at [448, 37] on button "Edit" at bounding box center [446, 41] width 12 height 8
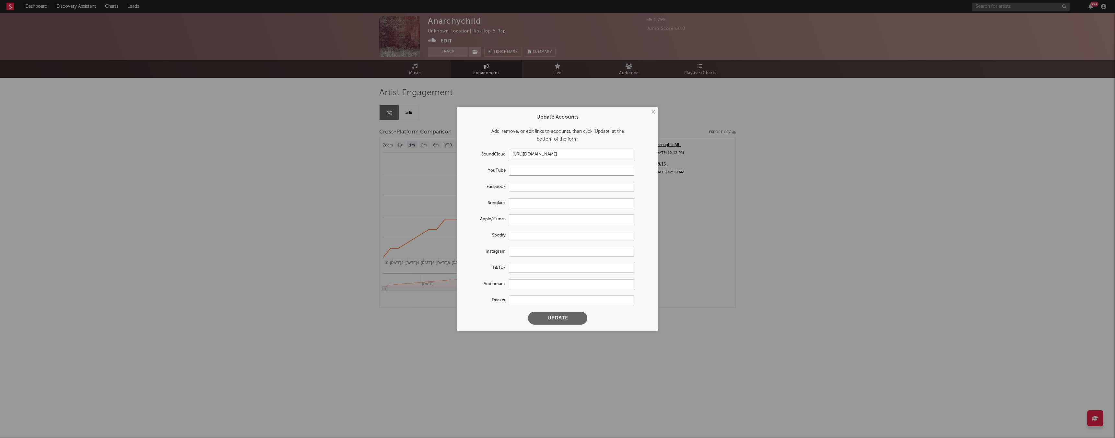
click at [522, 174] on input "text" at bounding box center [571, 171] width 125 height 10
click at [522, 192] on form "Update Accounts Add, remove, or edit links to accounts, then click 'Update' at …" at bounding box center [557, 219] width 194 height 218
click at [521, 186] on input "text" at bounding box center [571, 187] width 125 height 10
click at [518, 224] on input "text" at bounding box center [571, 220] width 125 height 10
click at [518, 233] on input "text" at bounding box center [571, 236] width 125 height 10
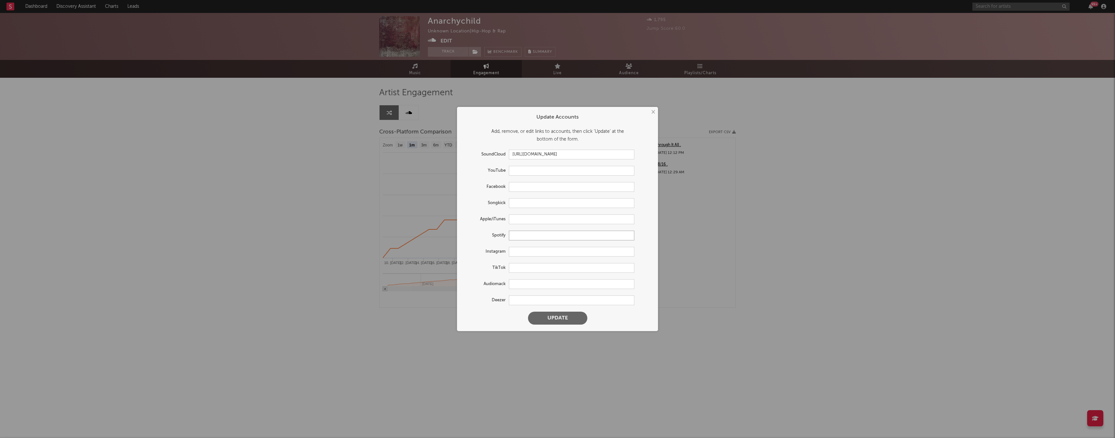
click at [518, 240] on form "Update Accounts Add, remove, or edit links to accounts, then click 'Update' at …" at bounding box center [557, 219] width 194 height 218
click at [516, 254] on input "text" at bounding box center [571, 252] width 125 height 10
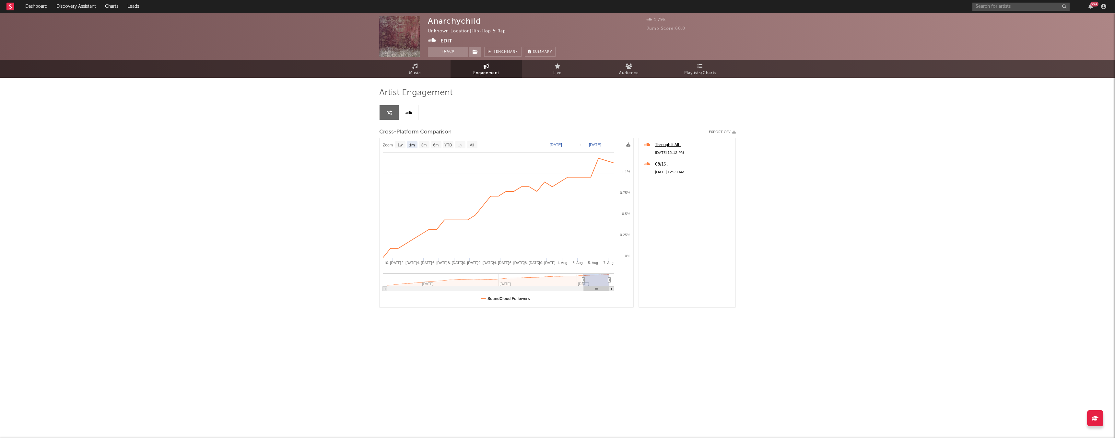
click at [870, 141] on div "× Update Accounts Add, remove, or edit links to accounts, then click 'Update' a…" at bounding box center [557, 219] width 1115 height 438
click at [1005, 11] on div "99 +" at bounding box center [1040, 6] width 136 height 13
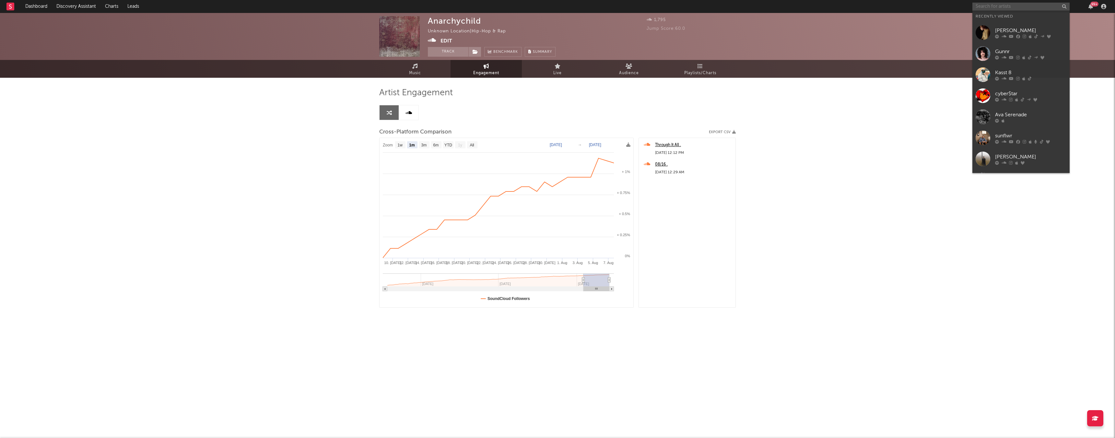
click at [1004, 9] on input "text" at bounding box center [1020, 7] width 97 height 8
type input "a"
type input "anarchy child"
click at [1065, 7] on icon "button" at bounding box center [1063, 7] width 3 height 4
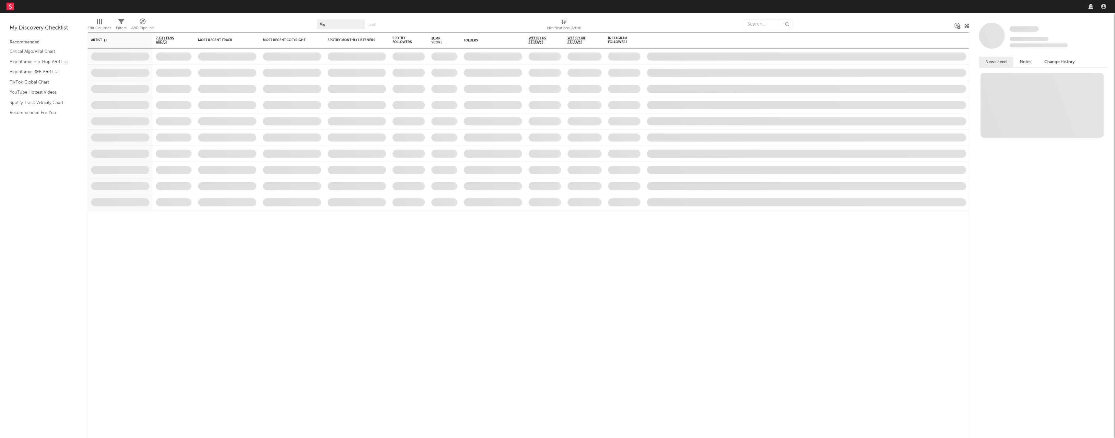
click at [1086, 11] on div at bounding box center [1097, 6] width 23 height 13
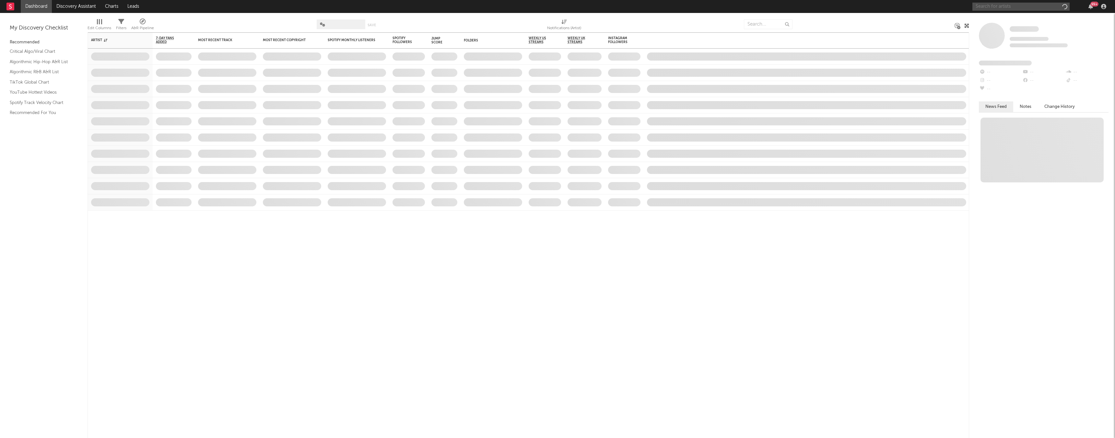
click at [986, 8] on input "text" at bounding box center [1020, 7] width 97 height 8
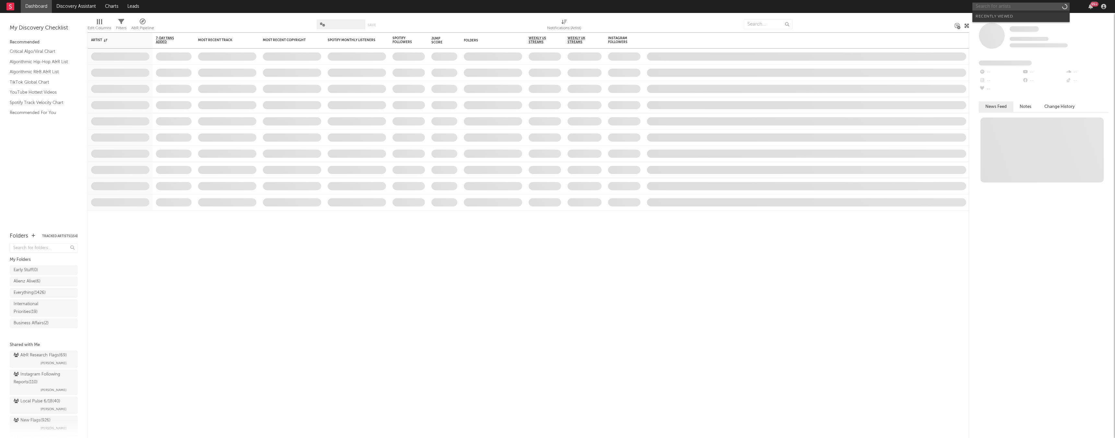
paste input "[URL][DOMAIN_NAME]"
type input "[URL][DOMAIN_NAME]"
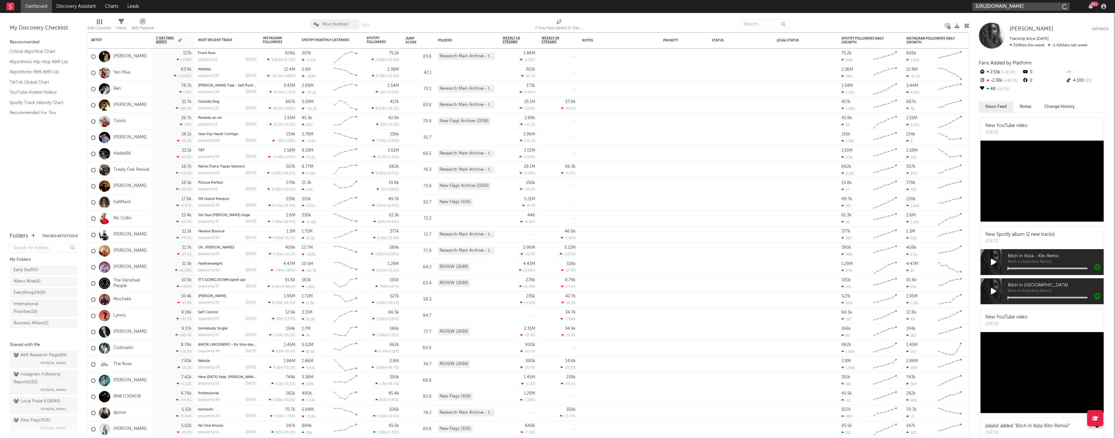
click at [1059, 6] on input "[URL][DOMAIN_NAME]" at bounding box center [1020, 7] width 97 height 8
click at [1061, 6] on icon at bounding box center [1064, 7] width 6 height 8
click at [1048, 6] on input "[URL][DOMAIN_NAME]" at bounding box center [1020, 7] width 97 height 8
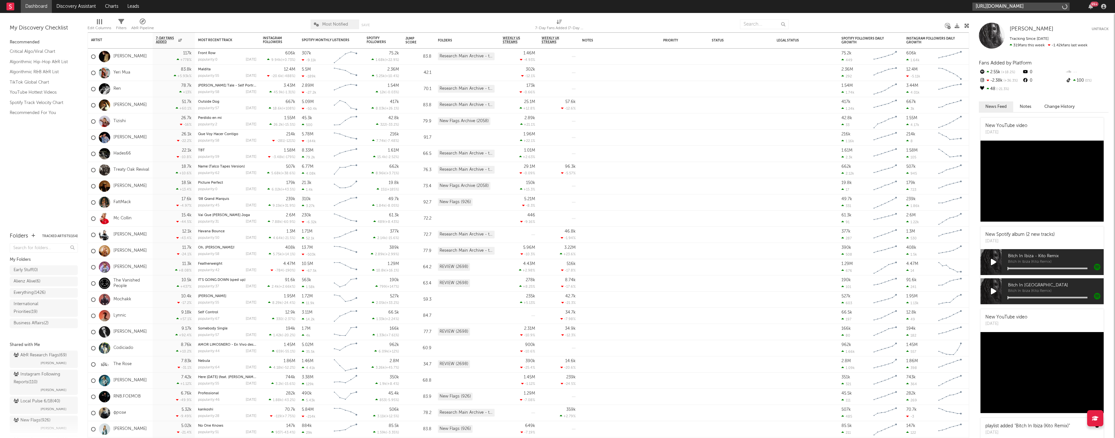
click at [1055, 7] on input "https://www.instagram.com/ibeenpoping/" at bounding box center [1020, 7] width 97 height 8
click at [1015, 18] on div "ibeenpoping" at bounding box center [1030, 21] width 71 height 8
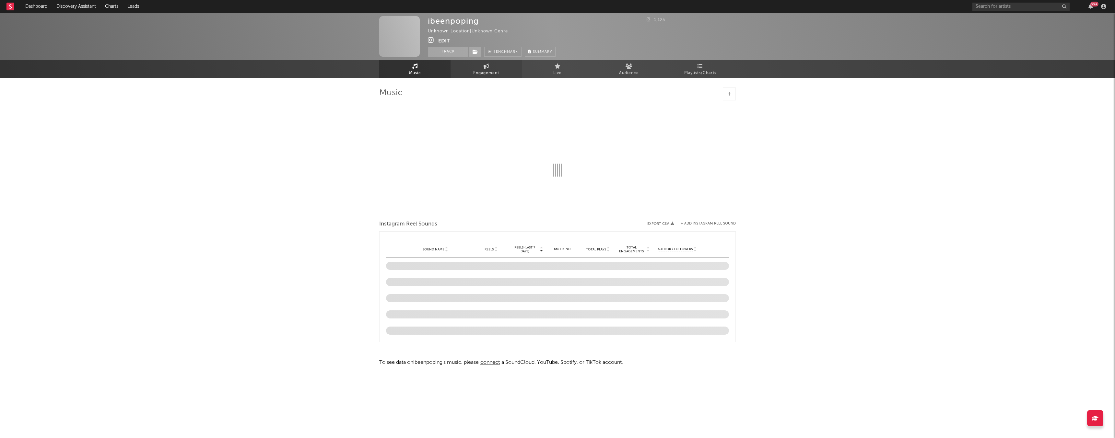
select select "1w"
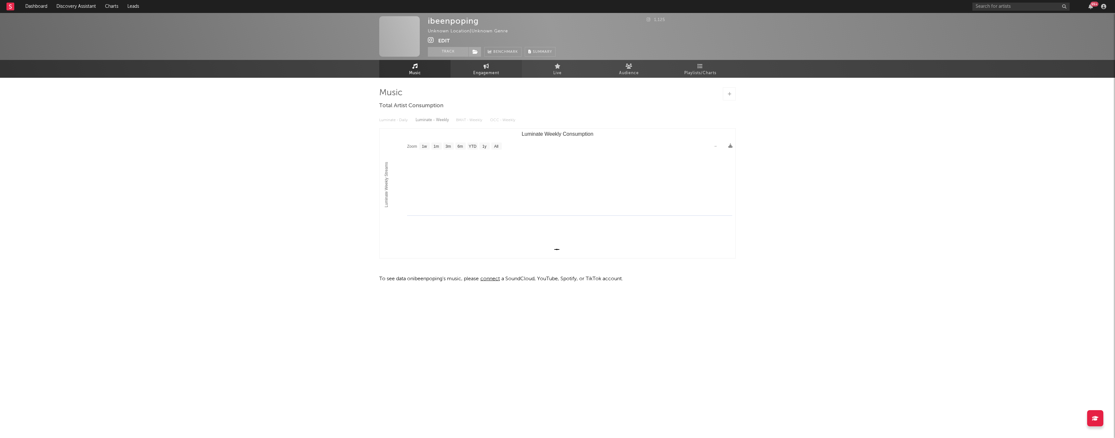
click at [484, 72] on span "Engagement" at bounding box center [486, 73] width 26 height 8
select select "1w"
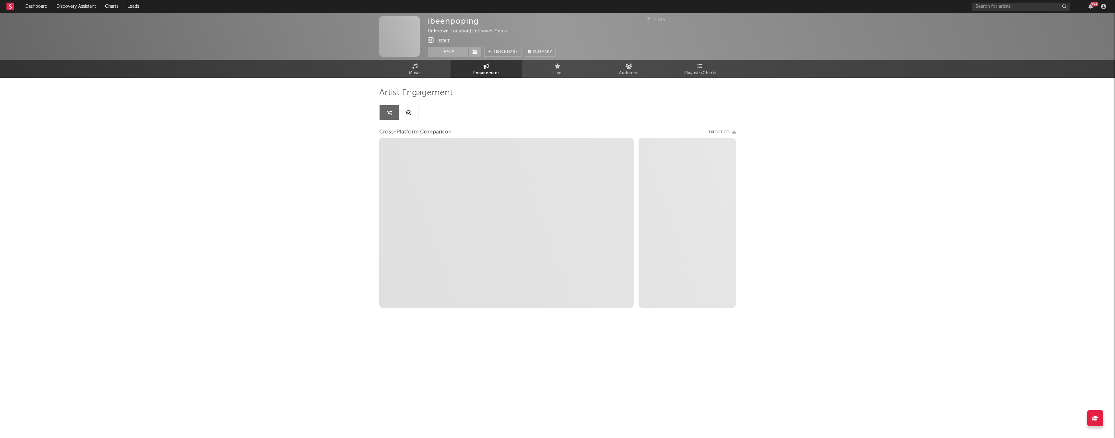
select select "1m"
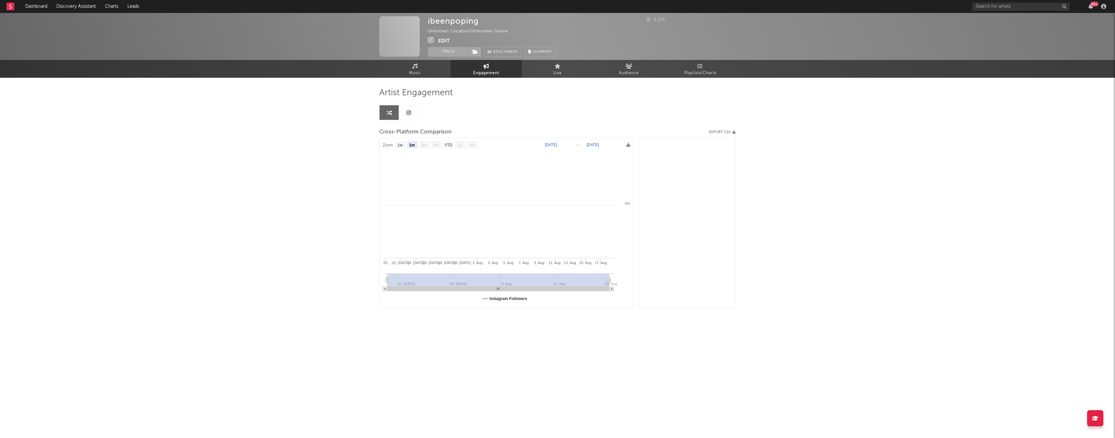
click at [429, 43] on icon at bounding box center [431, 40] width 6 height 6
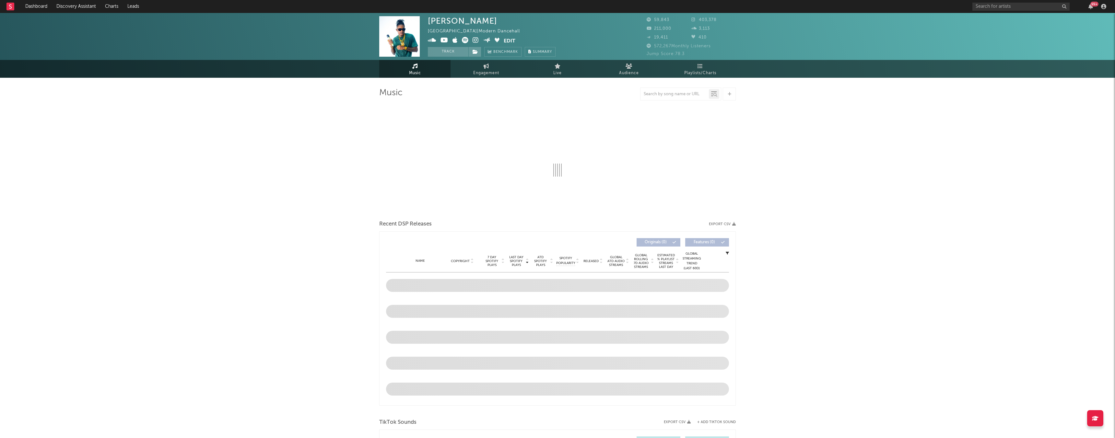
select select "6m"
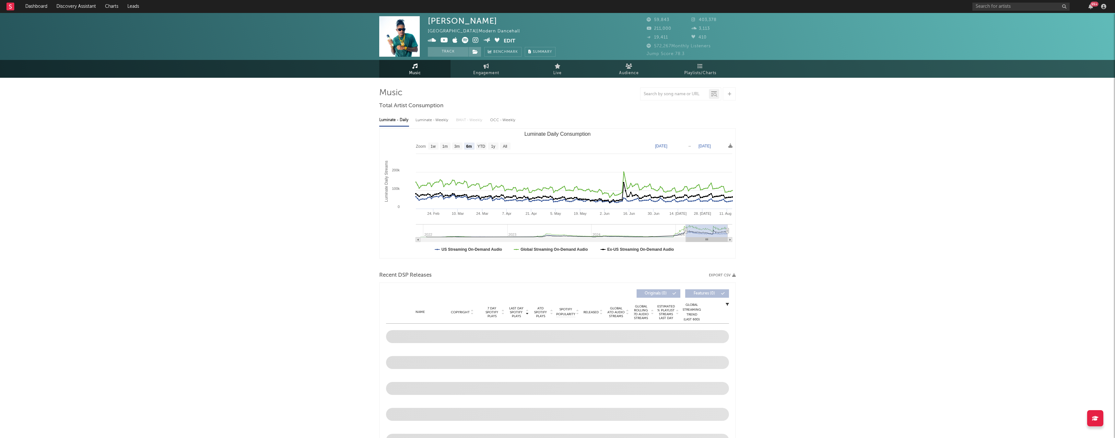
click at [445, 42] on icon at bounding box center [444, 40] width 8 height 6
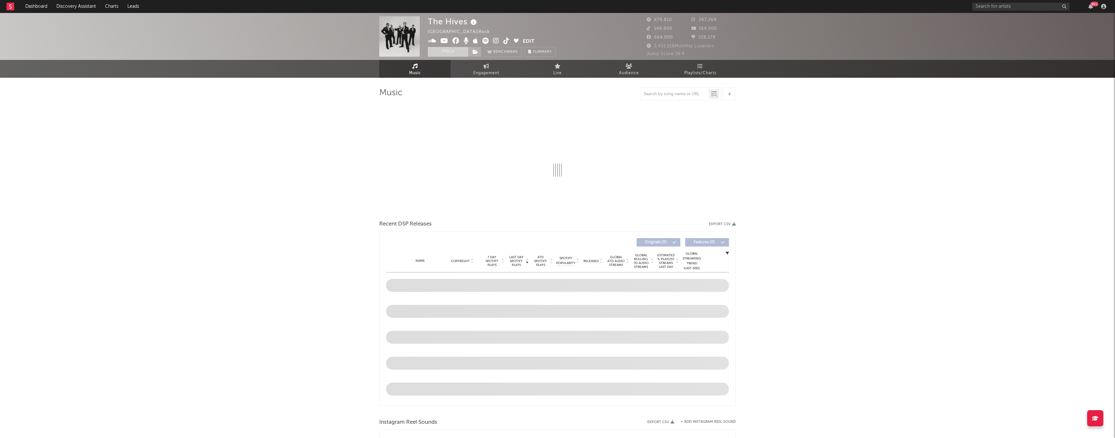
select select "6m"
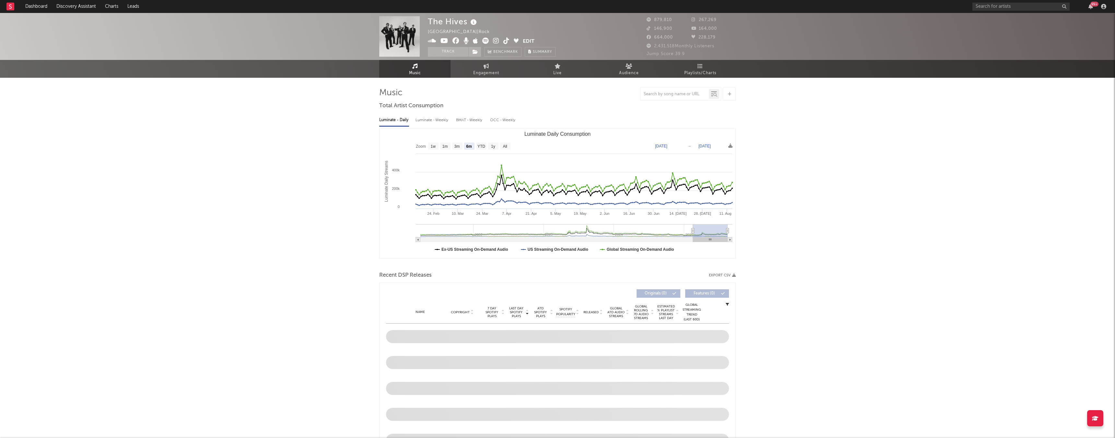
click at [446, 41] on icon at bounding box center [444, 41] width 8 height 6
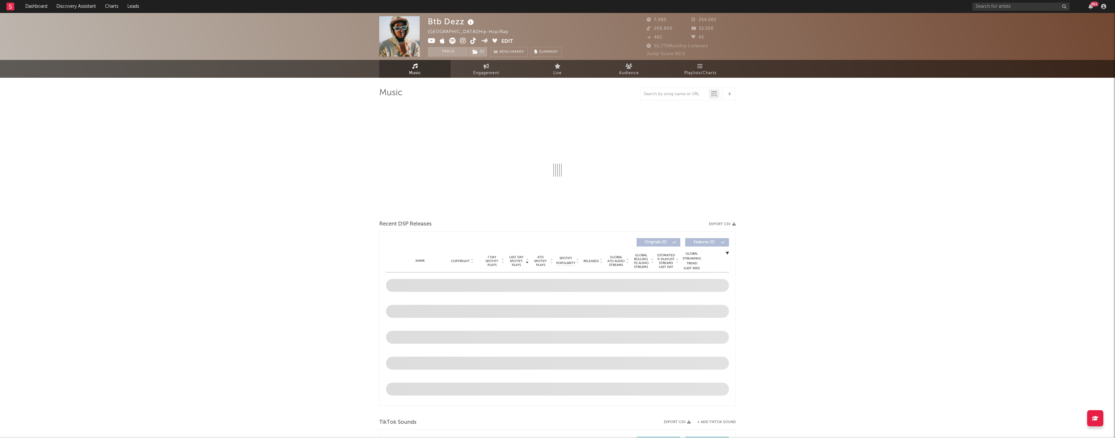
select select "6m"
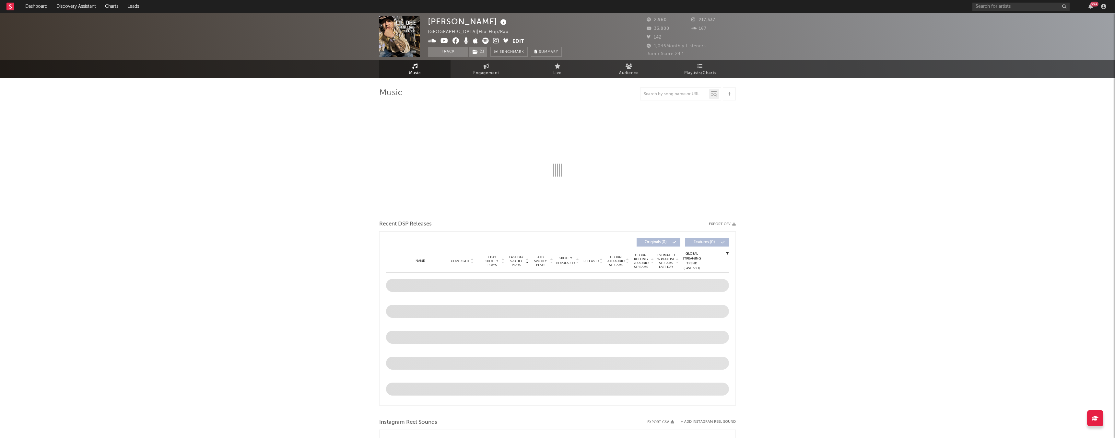
select select "1w"
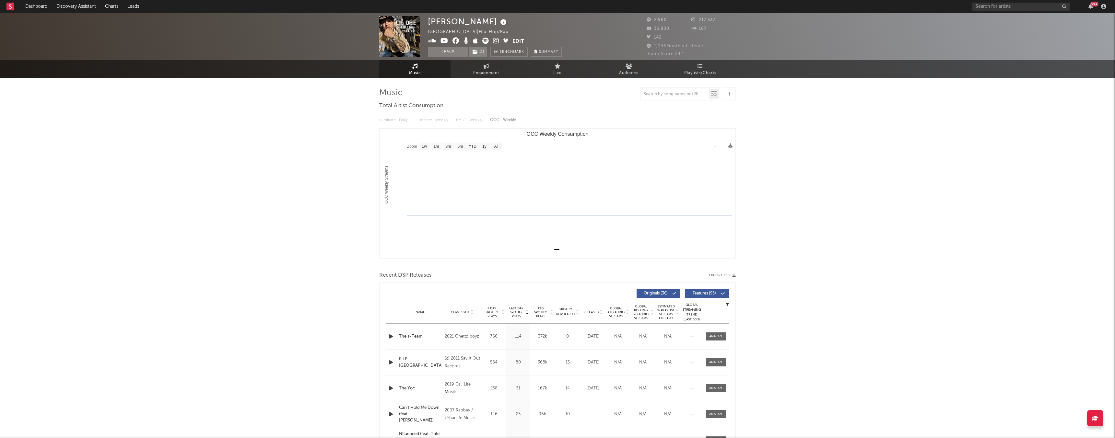
click at [443, 41] on icon at bounding box center [444, 41] width 8 height 6
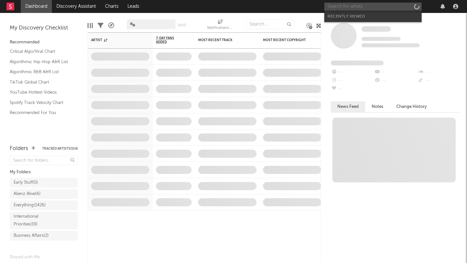
click at [353, 4] on input "text" at bounding box center [372, 7] width 97 height 8
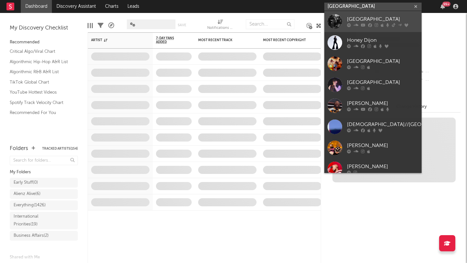
type input "[GEOGRAPHIC_DATA]"
click at [370, 26] on icon at bounding box center [370, 25] width 4 height 4
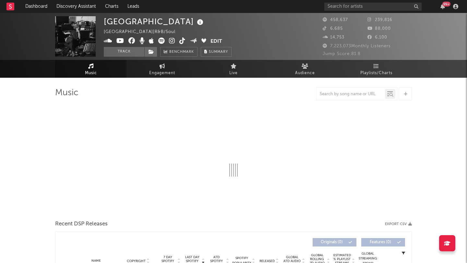
select select "6m"
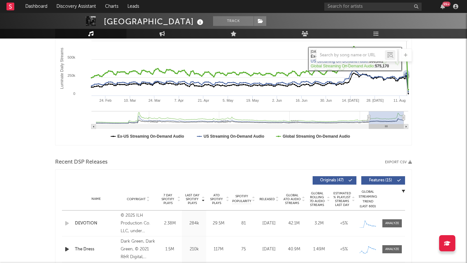
scroll to position [247, 0]
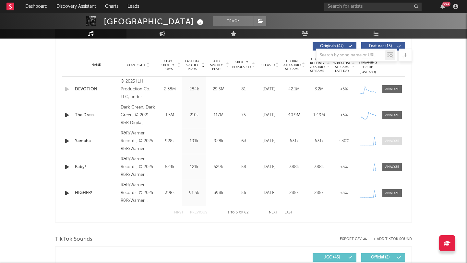
click at [386, 140] on div at bounding box center [392, 141] width 14 height 5
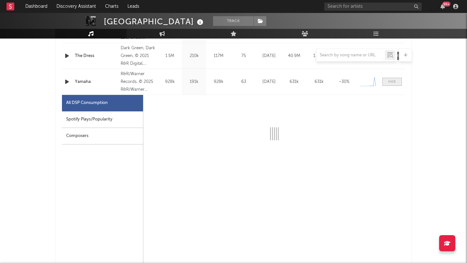
scroll to position [322, 0]
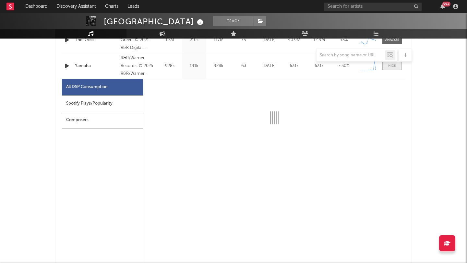
select select "1w"
